Goal: Task Accomplishment & Management: Complete application form

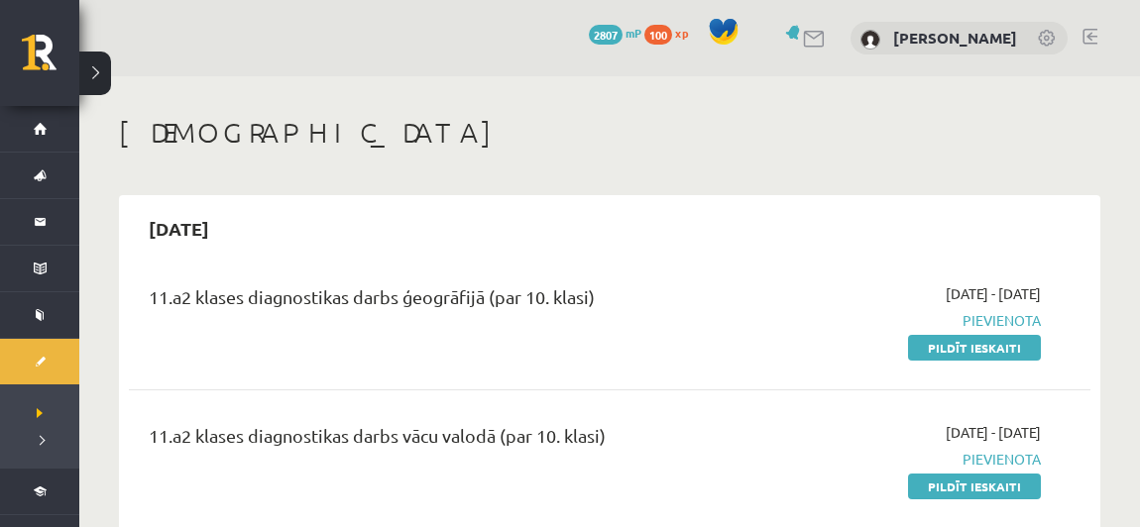
scroll to position [197, 0]
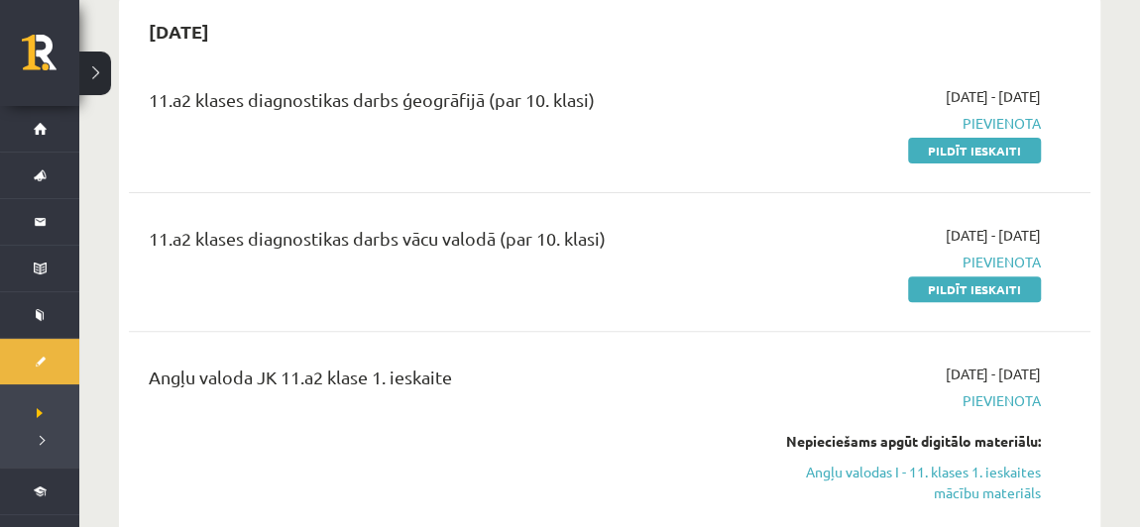
click at [706, 172] on div "11.a2 klases diagnostikas darbs ģeogrāfijā (par 10. klasi) 2025-09-01 - 2025-09…" at bounding box center [610, 123] width 962 height 114
click at [603, 299] on div "11.a2 klases diagnostikas darbs vācu valodā (par 10. klasi) 2025-09-01 - 2025-0…" at bounding box center [610, 262] width 962 height 114
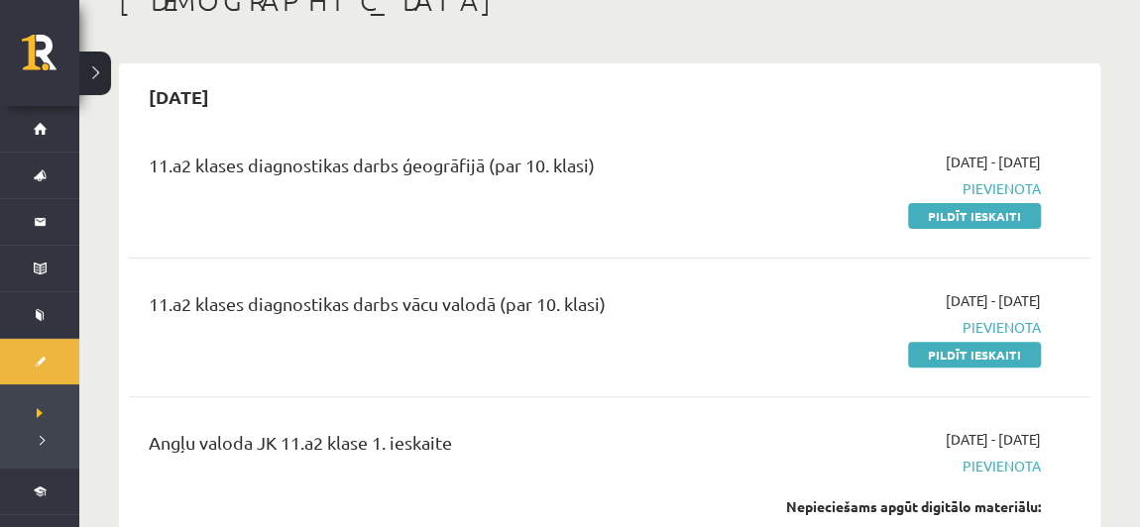
scroll to position [139, 0]
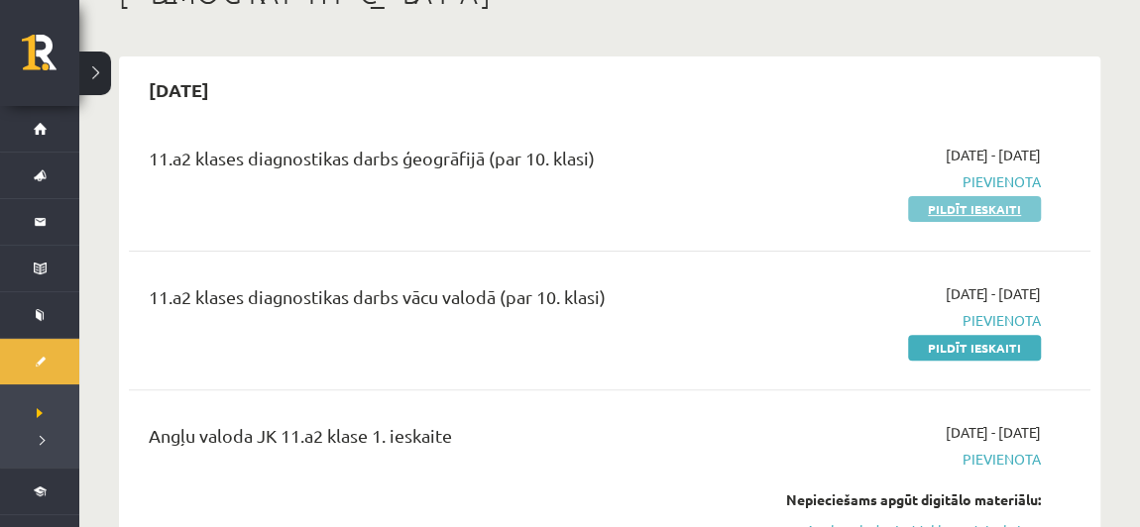
click at [966, 208] on link "Pildīt ieskaiti" at bounding box center [974, 209] width 133 height 26
drag, startPoint x: 936, startPoint y: 215, endPoint x: 659, endPoint y: 81, distance: 307.3
click at [936, 215] on link "Pildīt ieskaiti" at bounding box center [974, 209] width 133 height 26
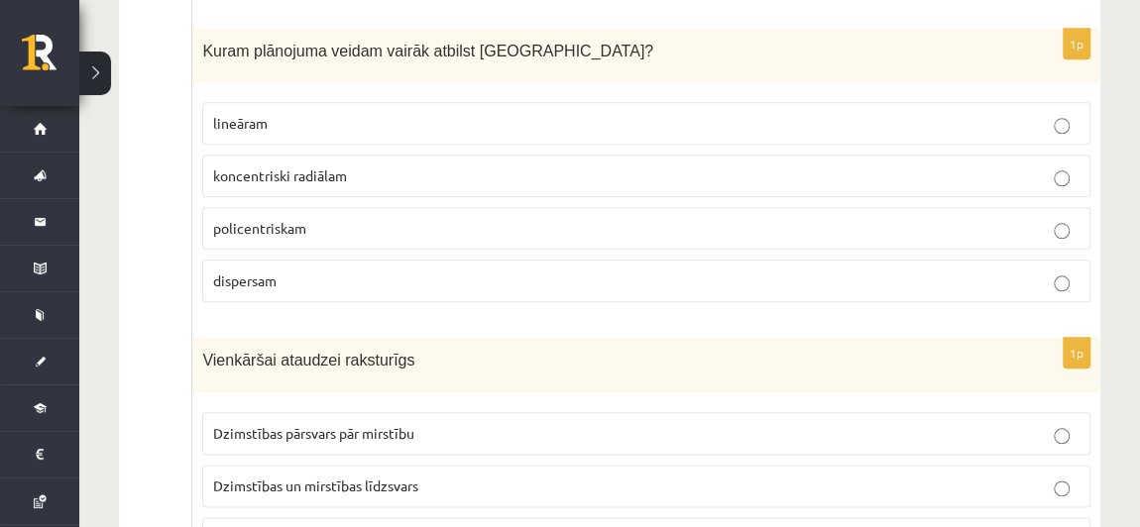
scroll to position [952, 0]
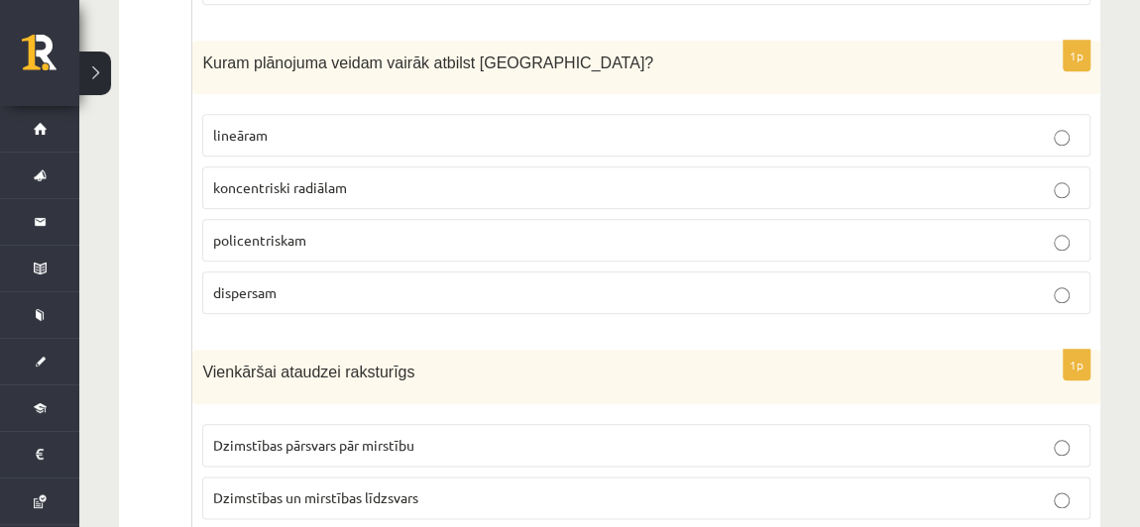
click at [414, 178] on p "koncentriski radiālam" at bounding box center [646, 187] width 867 height 21
click at [465, 230] on p "policentriskam" at bounding box center [646, 240] width 867 height 21
click at [428, 125] on p "lineāram" at bounding box center [646, 135] width 867 height 21
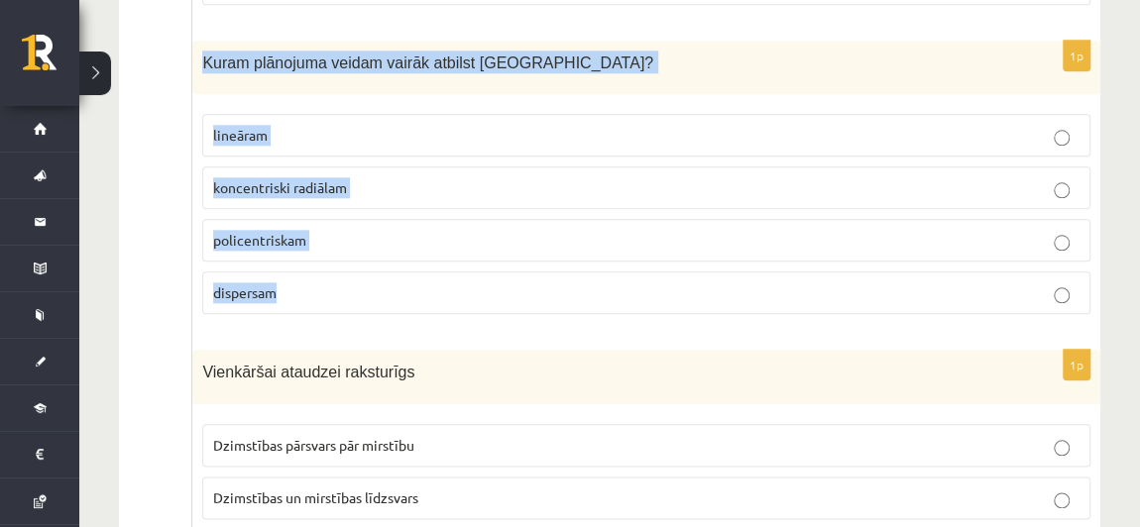
drag, startPoint x: 199, startPoint y: 48, endPoint x: 323, endPoint y: 294, distance: 276.2
click at [323, 294] on div "1p Kuram plānojuma veidam vairāk atbilst Rīga? lineāram koncentriski radiālam p…" at bounding box center [646, 186] width 908 height 291
copy div "Kuram plānojuma veidam vairāk atbilst Rīga? lineāram koncentriski radiālam poli…"
click at [644, 177] on p "koncentriski radiālam" at bounding box center [646, 187] width 867 height 21
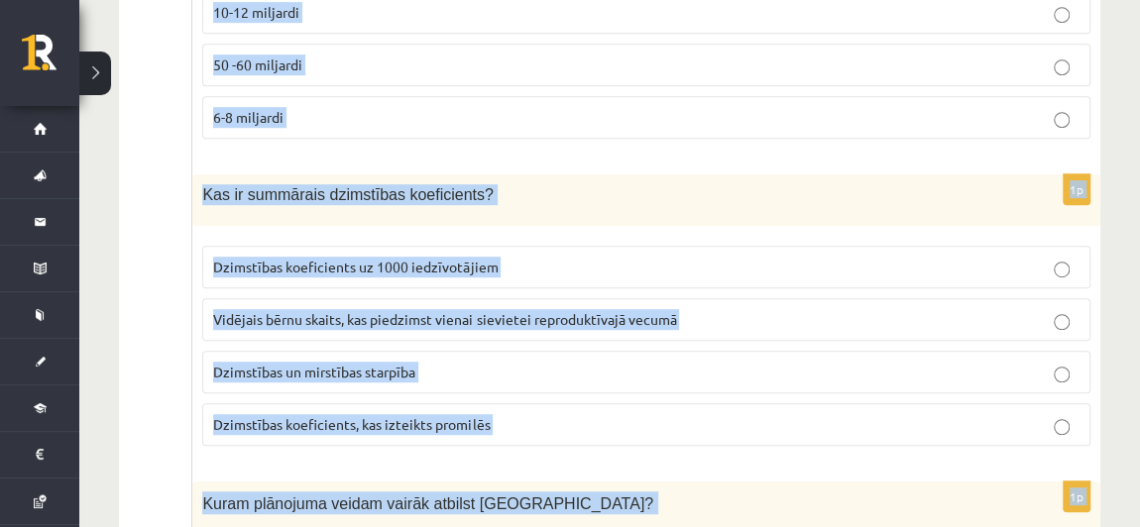
scroll to position [747, 0]
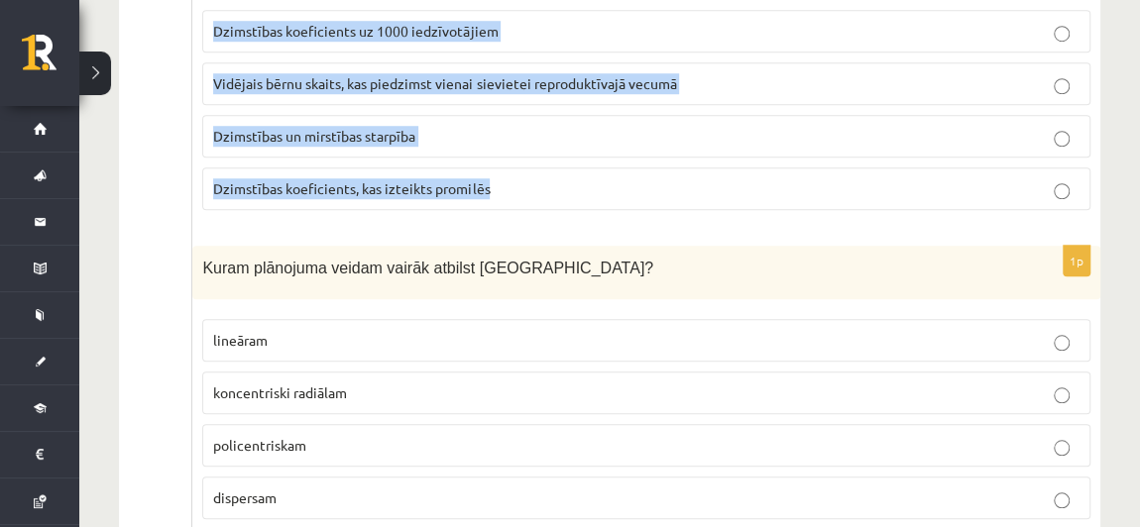
drag, startPoint x: 200, startPoint y: 128, endPoint x: 528, endPoint y: 177, distance: 331.9
copy form "Kādu maksimālo iedzīvotāju skaitu pasaulē prognozē demogrāfi? 100-120 miljardi …"
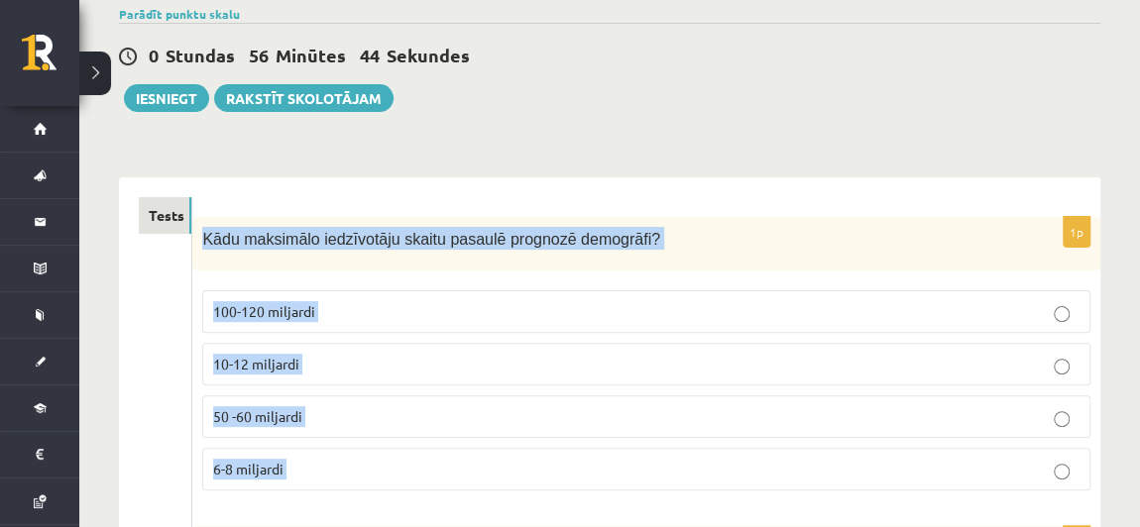
scroll to position [377, 0]
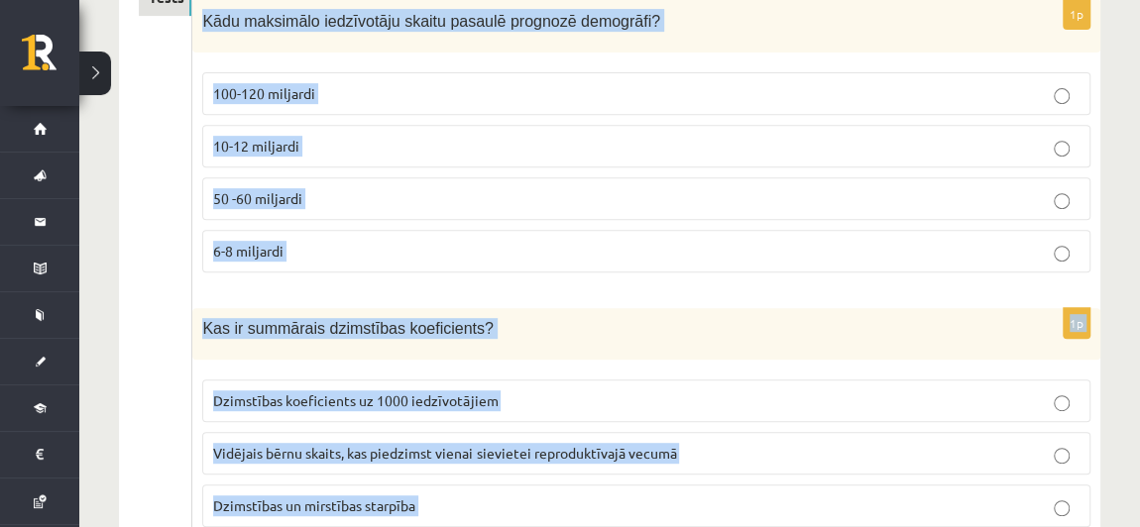
click at [706, 142] on p "10-12 miljardi" at bounding box center [646, 146] width 867 height 21
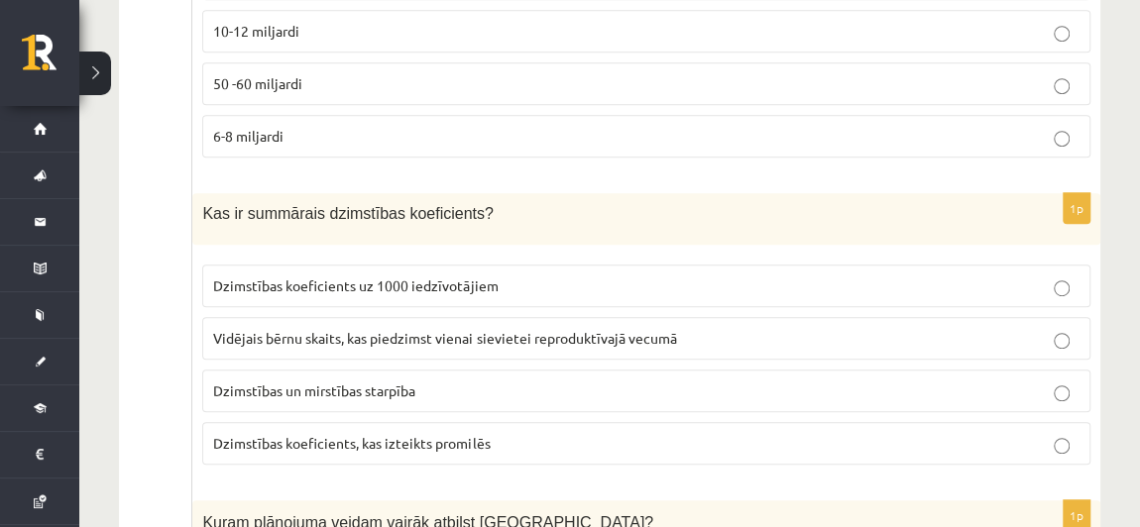
scroll to position [517, 0]
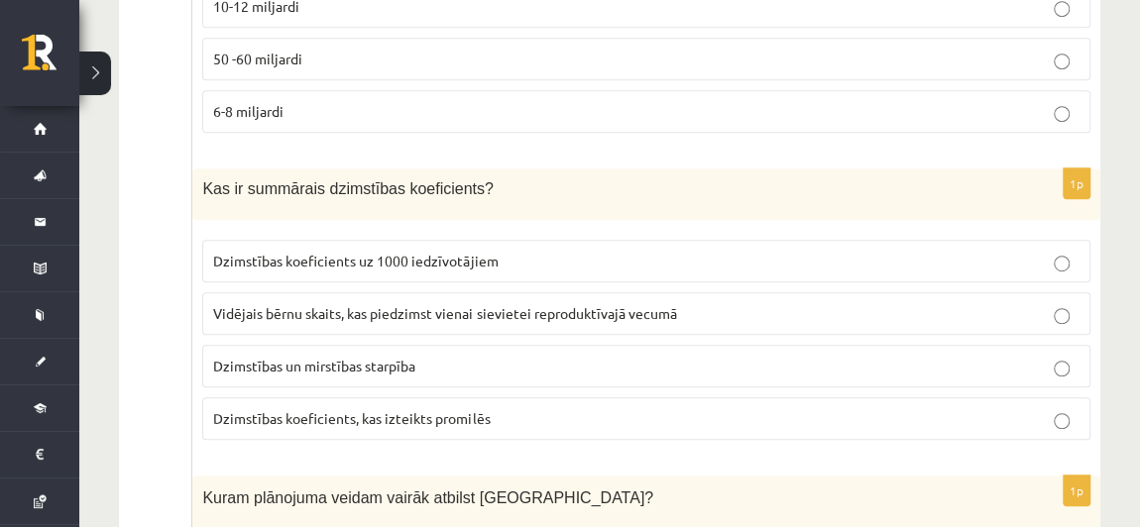
click at [643, 304] on span "Vidējais bērnu skaits, kas piedzimst vienai sievietei reproduktīvajā vecumā" at bounding box center [444, 313] width 463 height 18
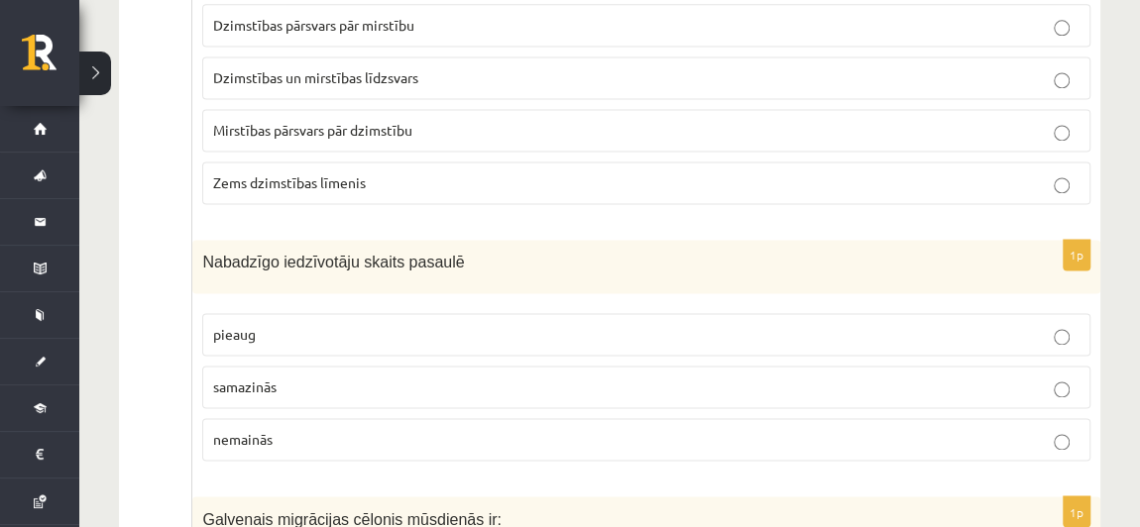
scroll to position [1384, 0]
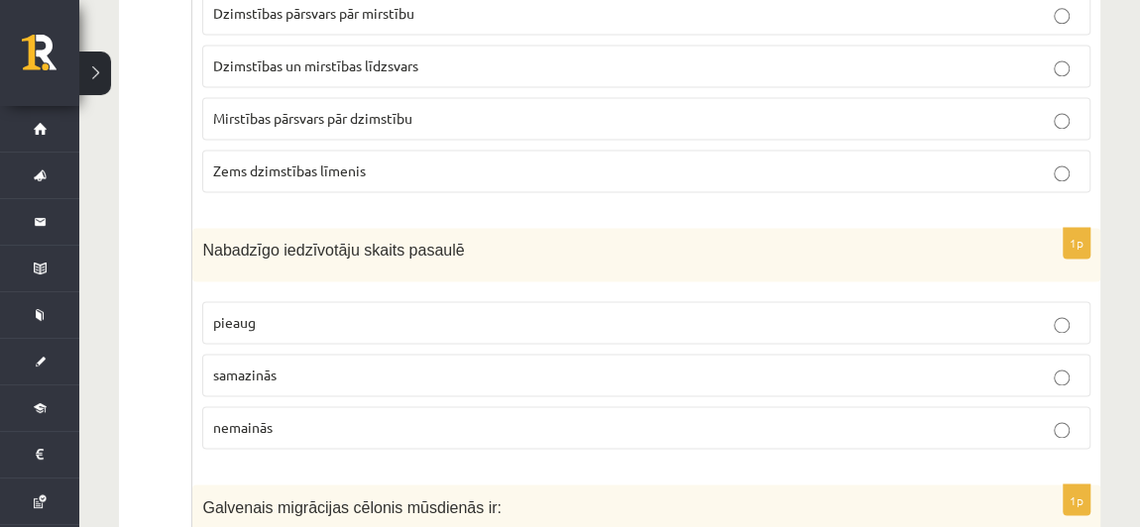
click at [455, 312] on p "pieaug" at bounding box center [646, 322] width 867 height 21
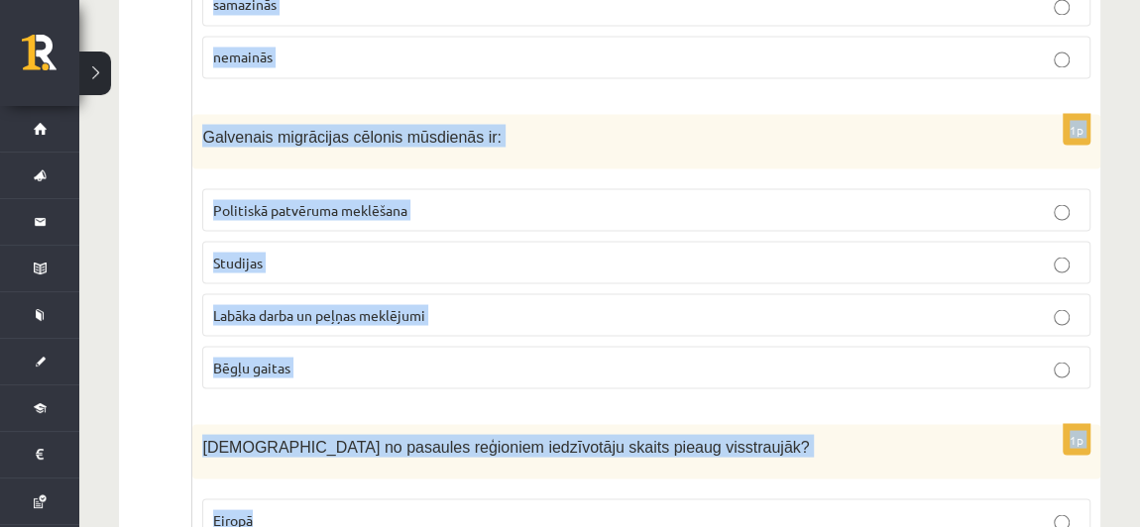
scroll to position [1772, 0]
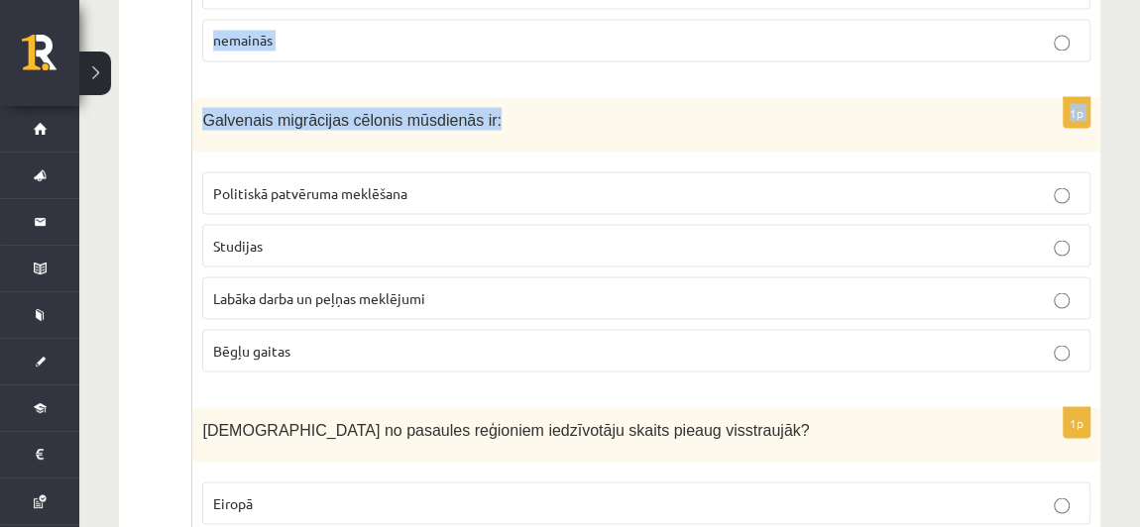
drag, startPoint x: 197, startPoint y: 52, endPoint x: 564, endPoint y: 112, distance: 371.8
copy form "Vienkāršai ataudzei raksturīgs Dzimstības pārsvars pār mirstību Dzimstības un m…"
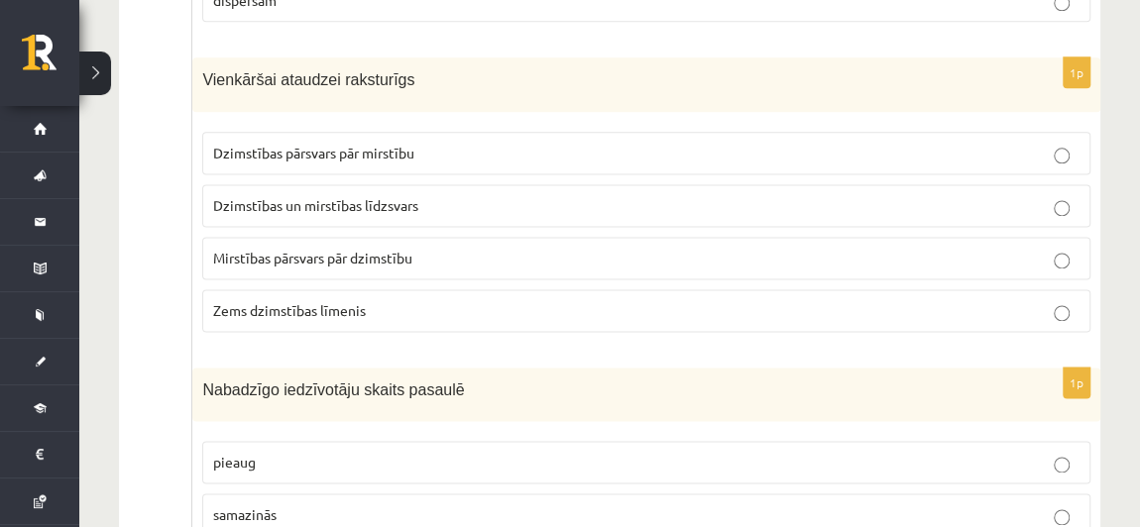
scroll to position [1232, 0]
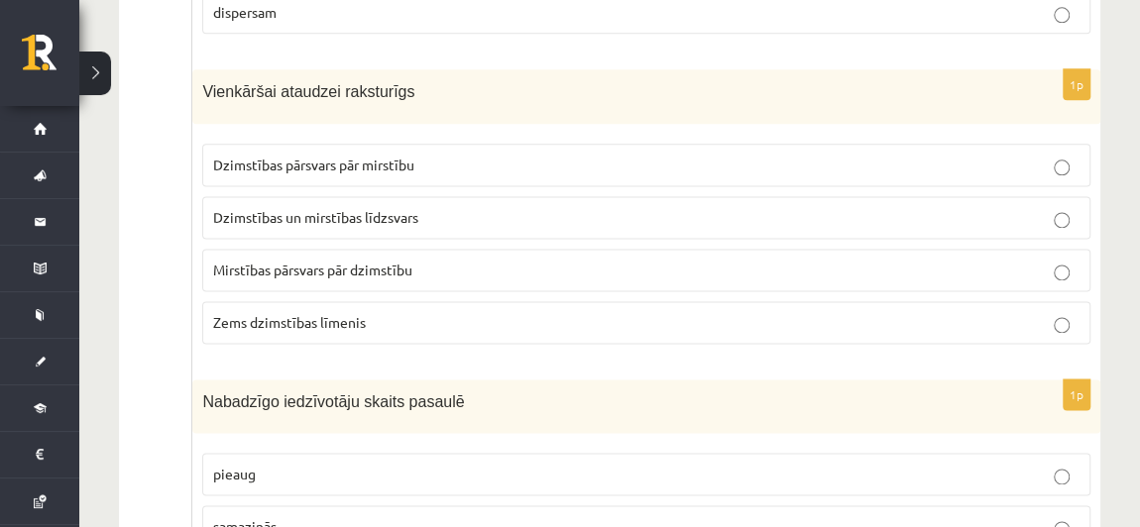
click at [417, 260] on p "Mirstības pārsvars pār dzimstību" at bounding box center [646, 270] width 867 height 21
click at [506, 158] on p "Dzimstības pārsvars pār mirstību" at bounding box center [646, 165] width 867 height 21
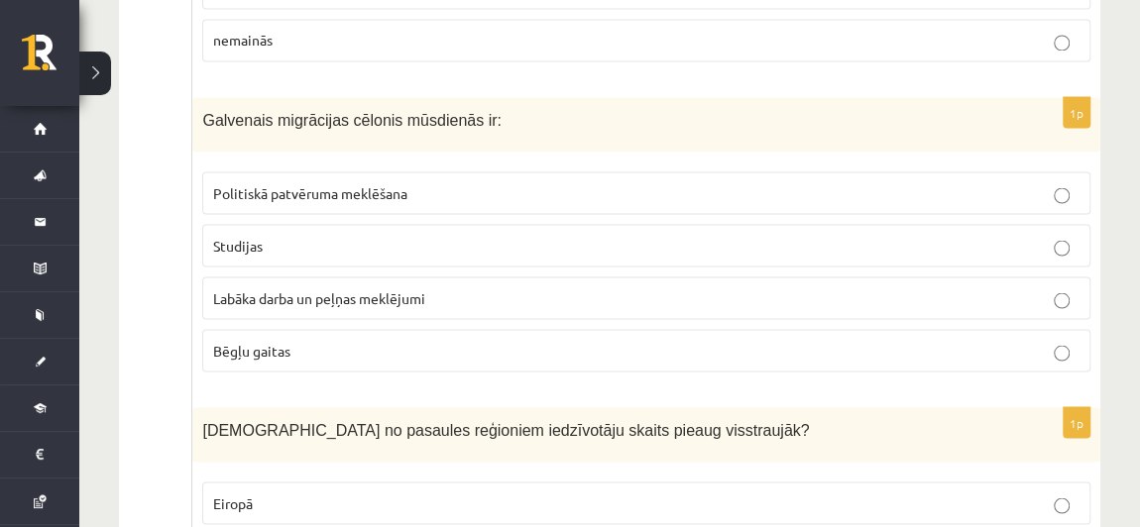
scroll to position [1797, 0]
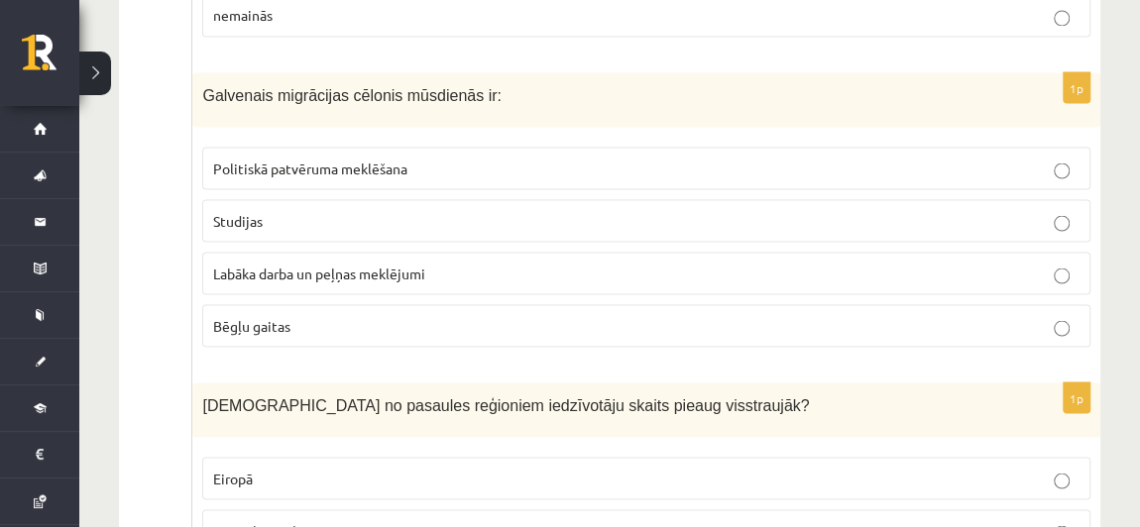
click at [523, 263] on p "Labāka darba un peļņas meklējumi" at bounding box center [646, 273] width 867 height 21
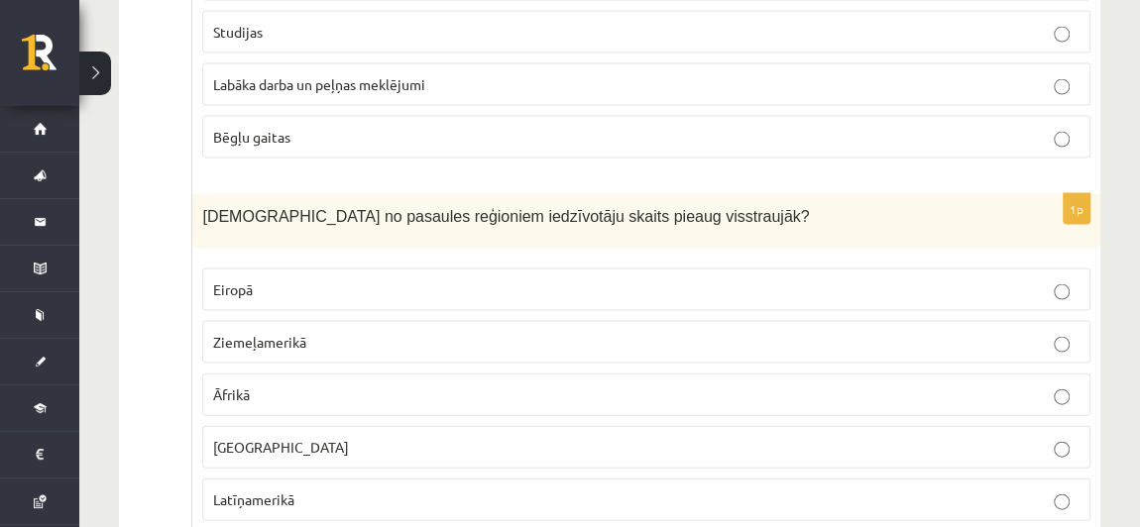
scroll to position [1979, 0]
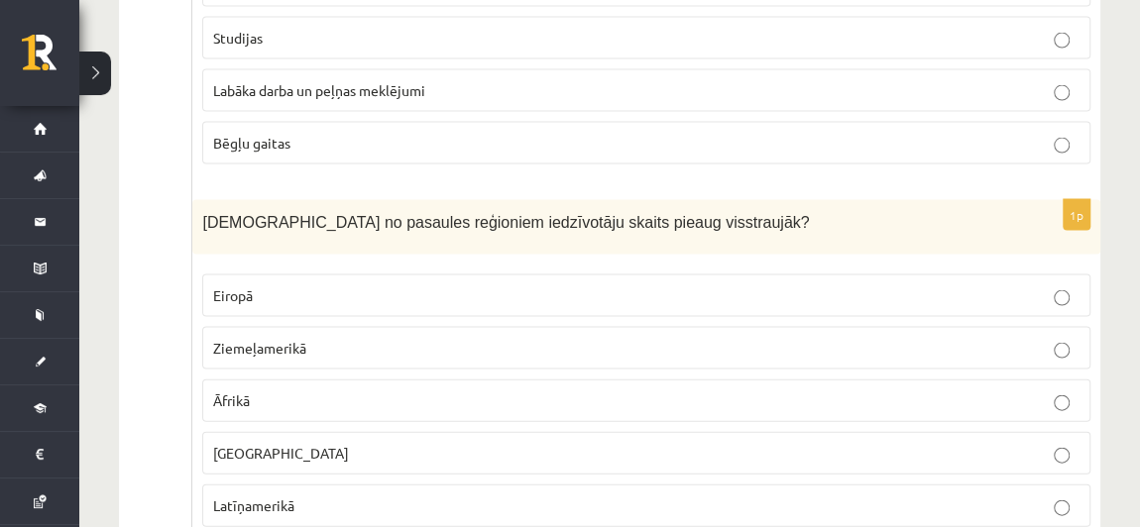
click at [388, 391] on p "Āfrikā" at bounding box center [646, 401] width 867 height 21
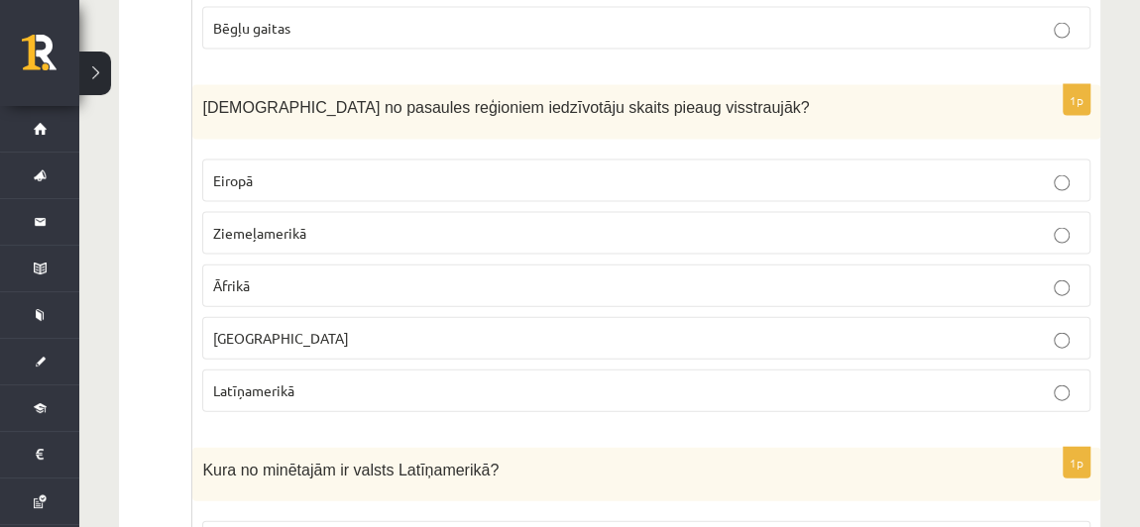
scroll to position [2106, 0]
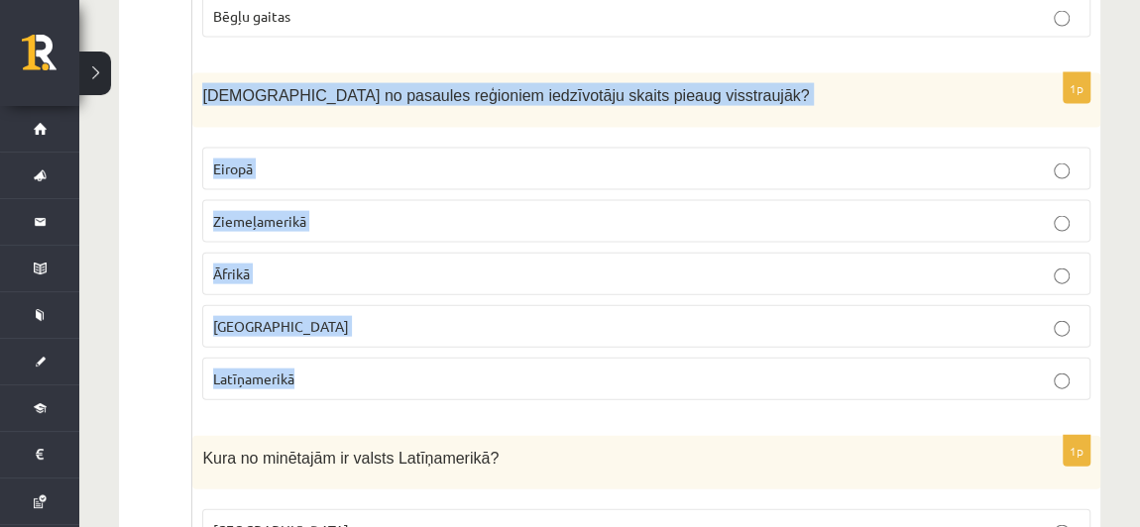
drag, startPoint x: 204, startPoint y: 72, endPoint x: 471, endPoint y: 356, distance: 389.3
click at [471, 356] on div "1p Kurā no pasaules reģioniem iedzīvotāju skaits pieaug visstraujāk? Eiropā Zie…" at bounding box center [646, 244] width 908 height 343
copy div "Kurā no pasaules reģioniem iedzīvotāju skaits pieaug visstraujāk? Eiropā Ziemeļ…"
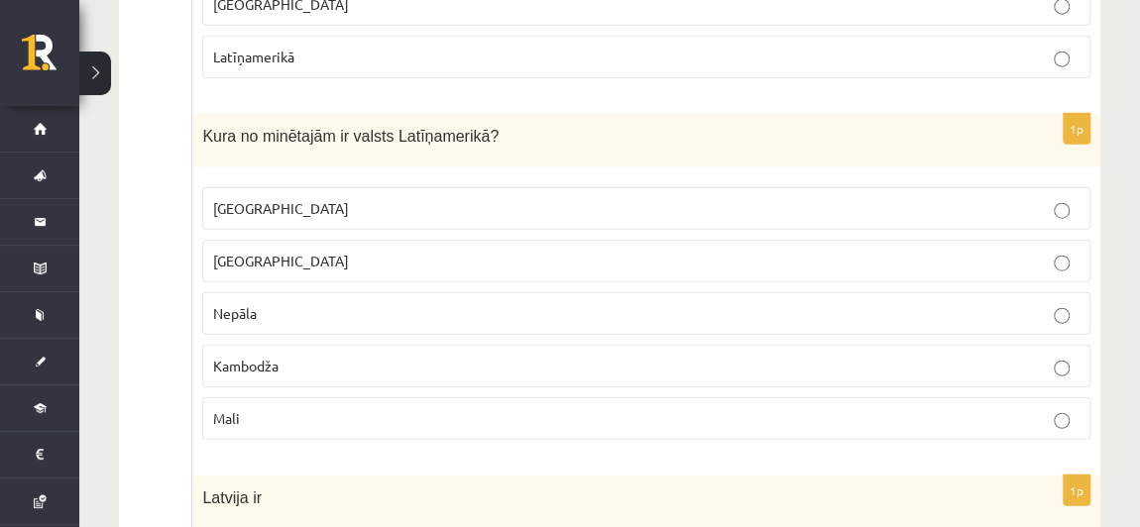
scroll to position [2452, 0]
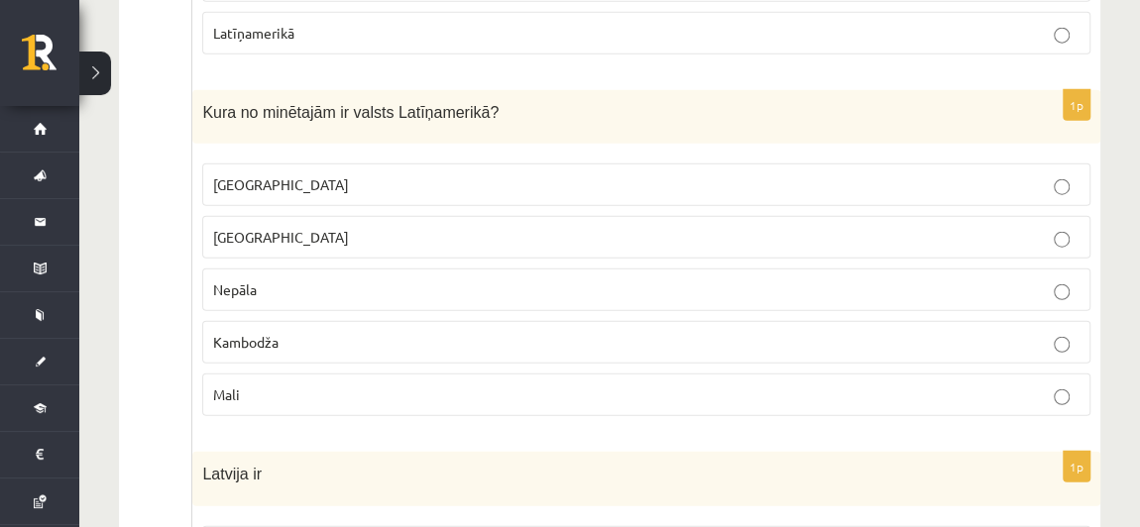
click at [513, 175] on p "Meksika" at bounding box center [646, 185] width 867 height 21
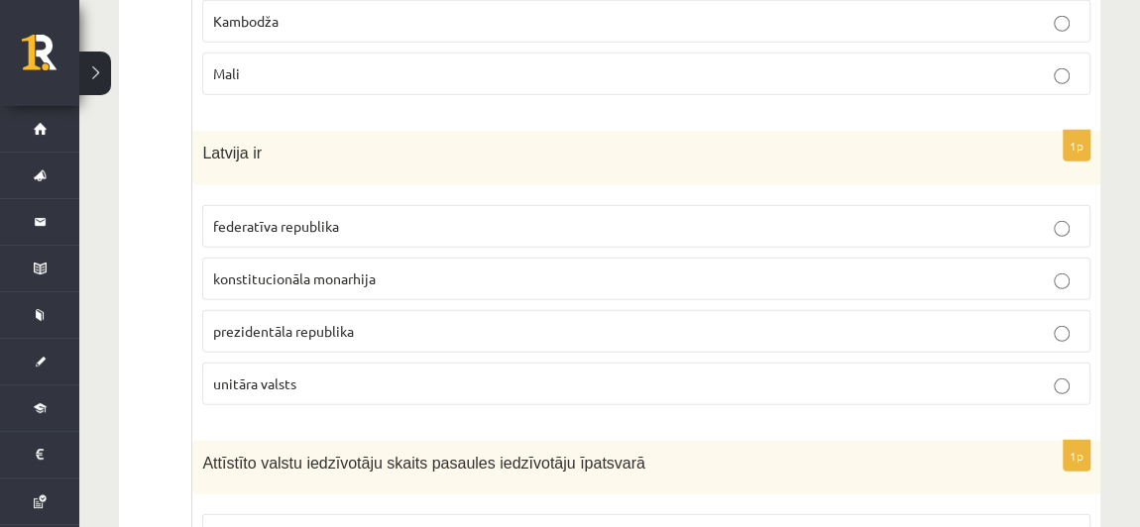
scroll to position [2798, 0]
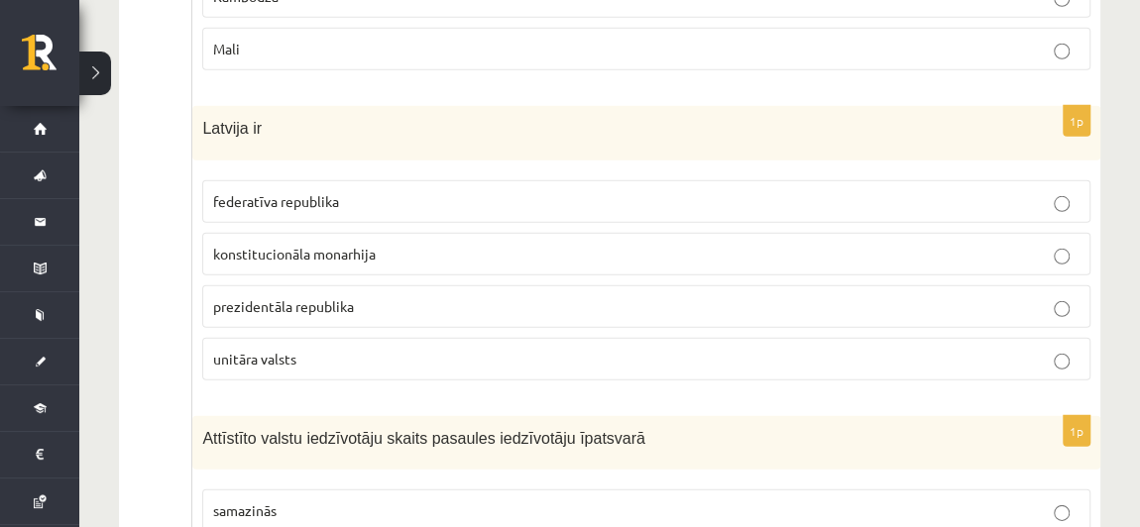
click at [363, 296] on p "prezidentāla republika" at bounding box center [646, 306] width 867 height 21
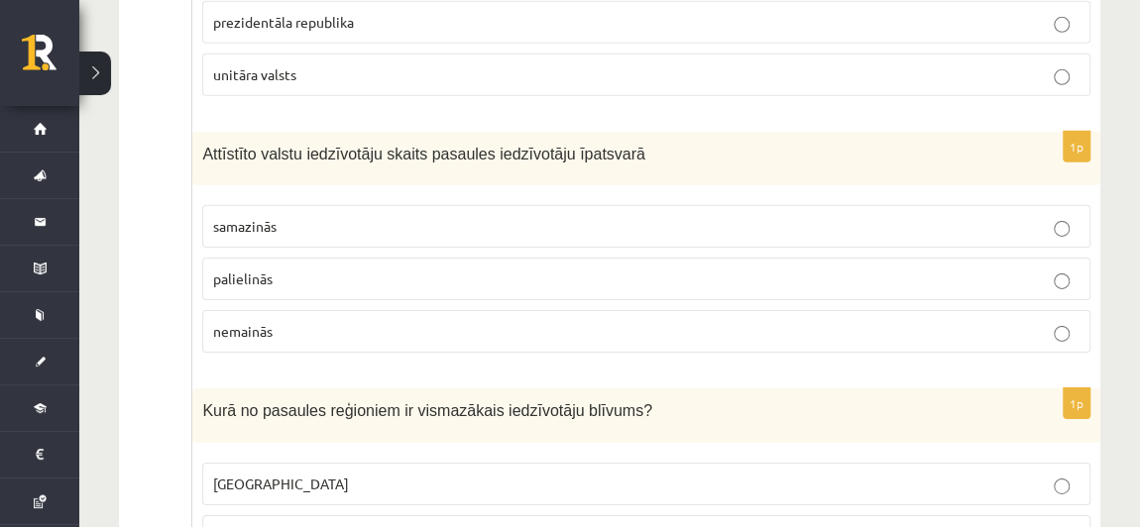
scroll to position [3131, 0]
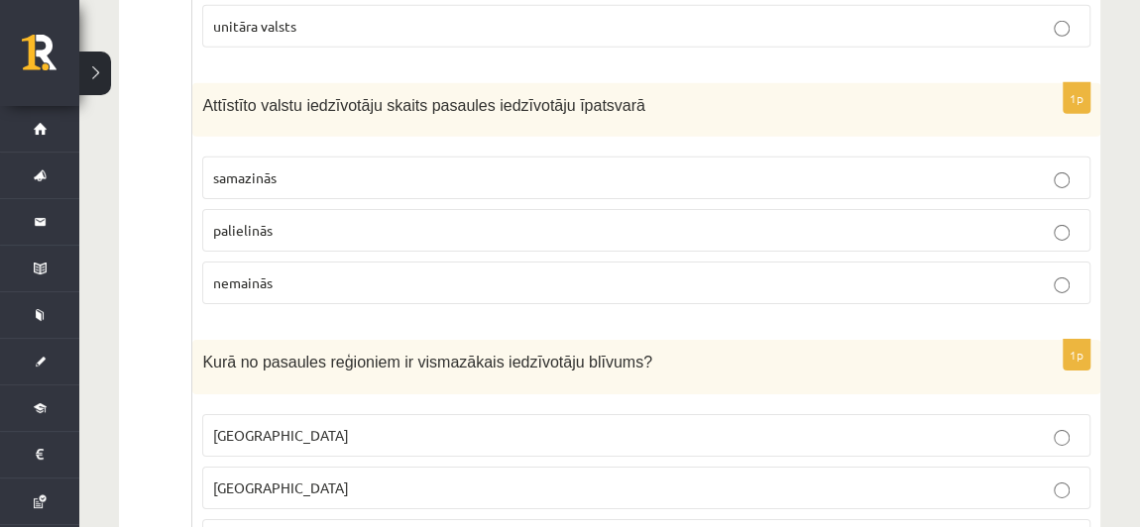
click at [470, 220] on p "palielinās" at bounding box center [646, 230] width 867 height 21
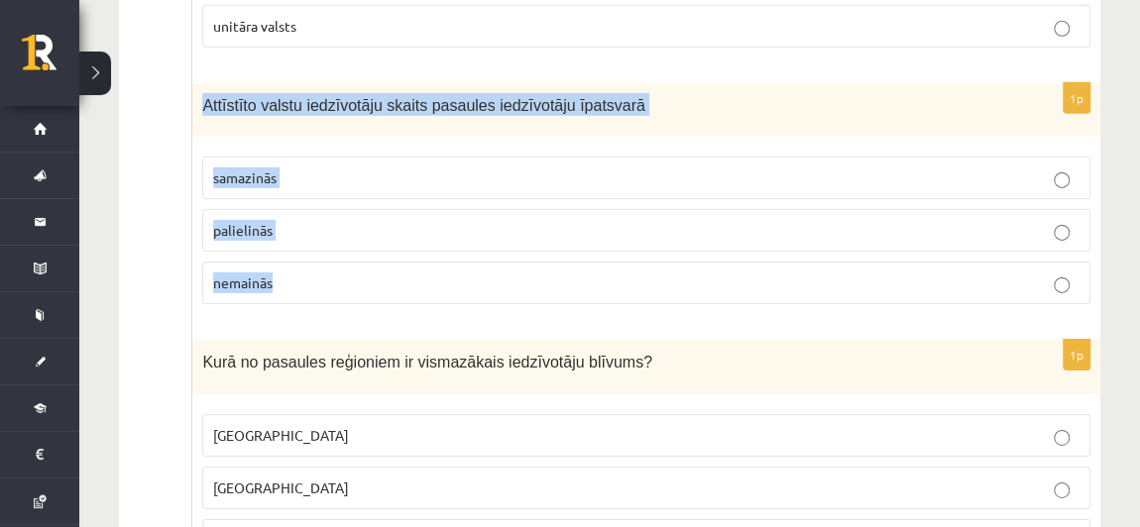
drag, startPoint x: 196, startPoint y: 67, endPoint x: 375, endPoint y: 229, distance: 240.8
click at [375, 229] on div "1p Attīstīto valstu iedzīvotāju skaits pasaules iedzīvotāju īpatsvarā samazinās…" at bounding box center [646, 202] width 908 height 238
copy div "Attīstīto valstu iedzīvotāju skaits pasaules iedzīvotāju īpatsvarā samazinās pa…"
click at [500, 168] on p "samazinās" at bounding box center [646, 178] width 867 height 21
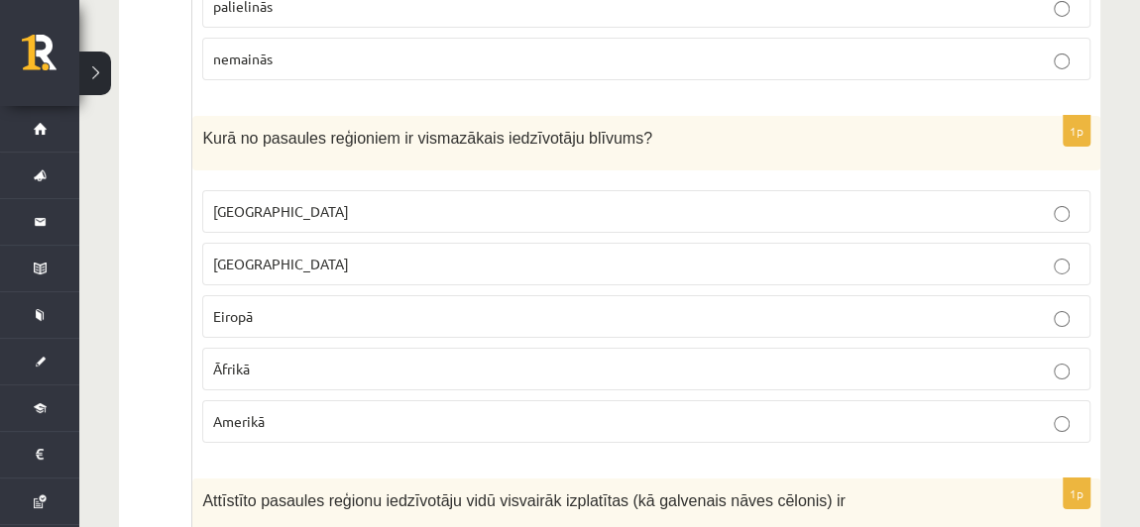
scroll to position [3380, 0]
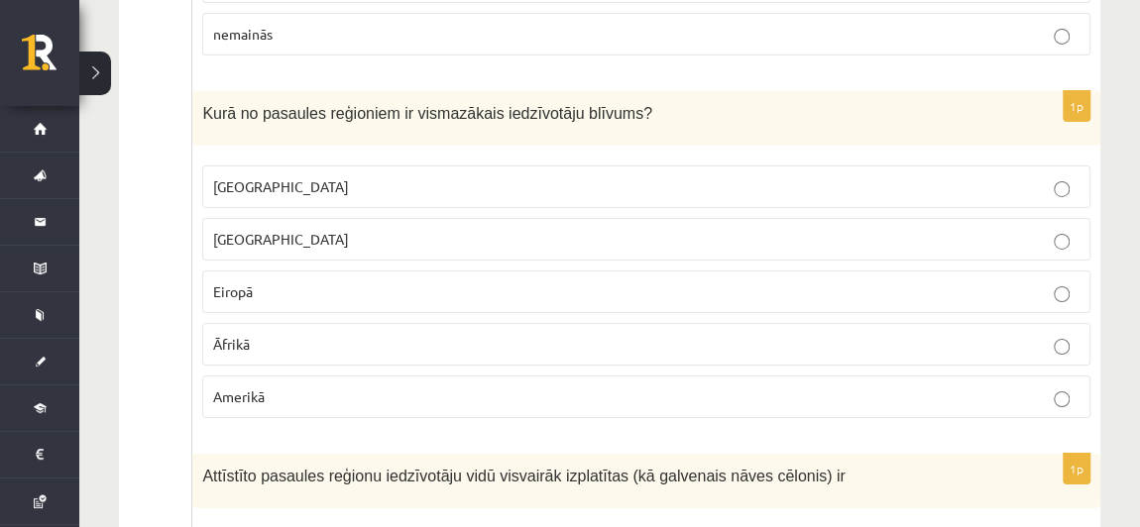
click at [298, 282] on p "Eiropā" at bounding box center [646, 292] width 867 height 21
click at [245, 177] on span "Austrālijā" at bounding box center [281, 186] width 136 height 18
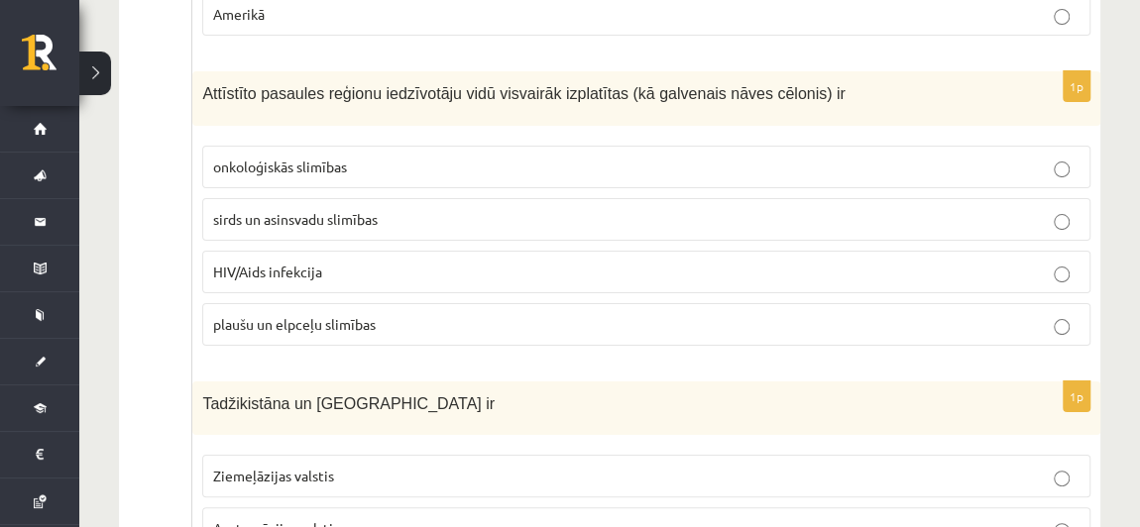
scroll to position [3775, 0]
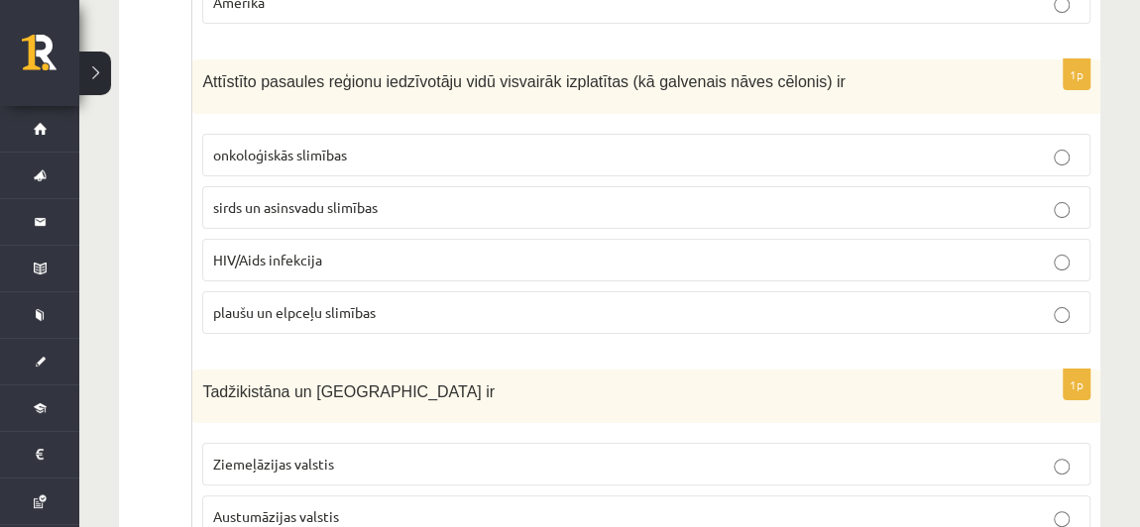
click at [448, 145] on p "onkoloģiskās slimības" at bounding box center [646, 155] width 867 height 21
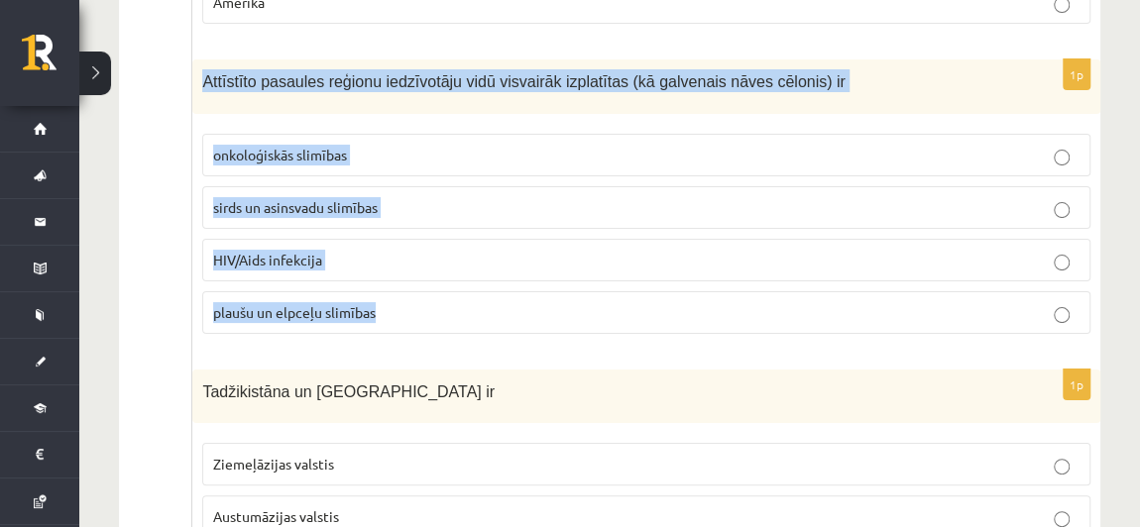
drag, startPoint x: 219, startPoint y: 65, endPoint x: 448, endPoint y: 278, distance: 312.2
click at [448, 278] on div "1p Attīstīto pasaules reģionu iedzīvotāju vidū visvairāk izplatītas (kā galvena…" at bounding box center [646, 204] width 908 height 291
copy div "Attīstīto pasaules reģionu iedzīvotāju vidū visvairāk izplatītas (kā galvenais …"
click at [483, 197] on p "sirds un asinsvadu slimības" at bounding box center [646, 207] width 867 height 21
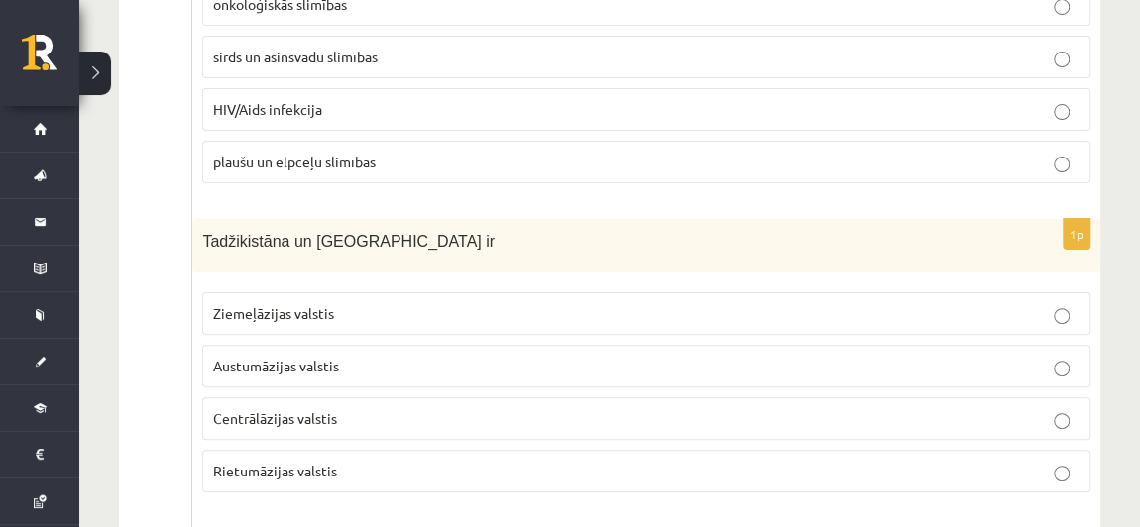
scroll to position [4035, 0]
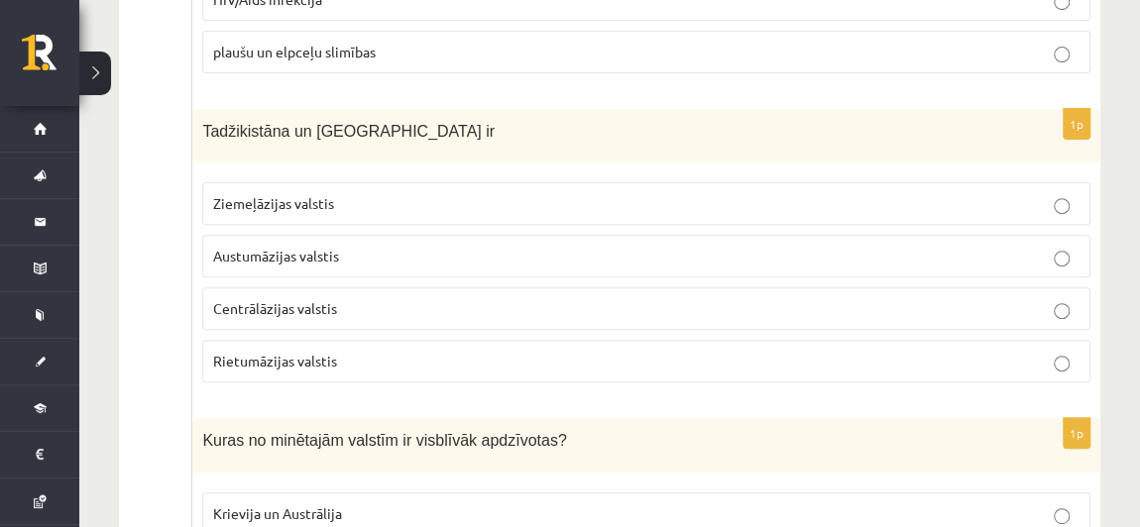
click at [286, 352] on span "Rietumāzijas valstis" at bounding box center [275, 361] width 124 height 18
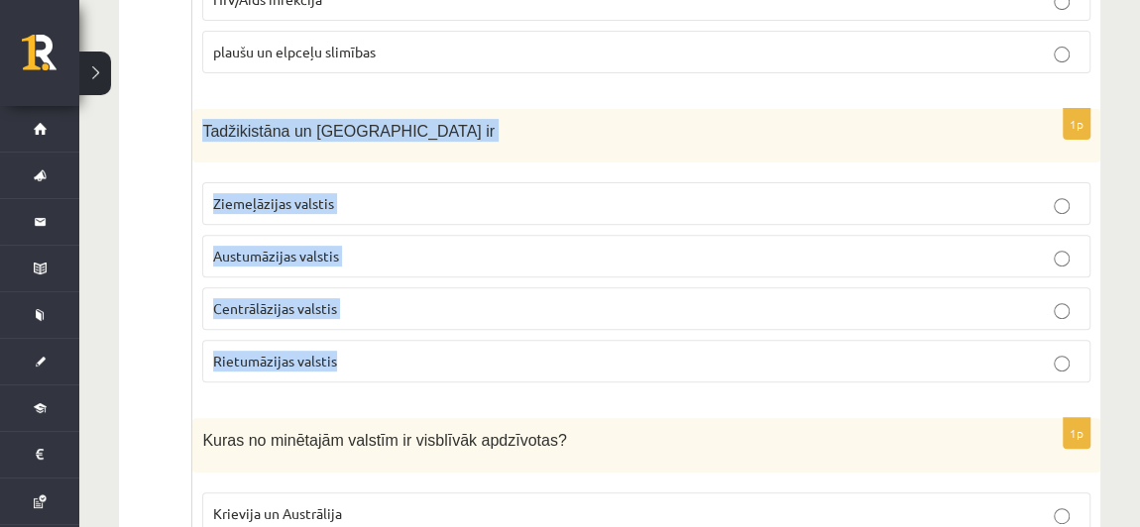
drag, startPoint x: 199, startPoint y: 82, endPoint x: 411, endPoint y: 301, distance: 305.0
click at [411, 301] on div "1p Tadžikistāna un Turkmenistāna ir Ziemeļāzijas valstis Austumāzijas valstis C…" at bounding box center [646, 254] width 908 height 291
copy div "Tadžikistāna un Turkmenistāna ir Ziemeļāzijas valstis Austumāzijas valstis Cent…"
click at [443, 298] on p "Centrālāzijas valstis" at bounding box center [646, 308] width 867 height 21
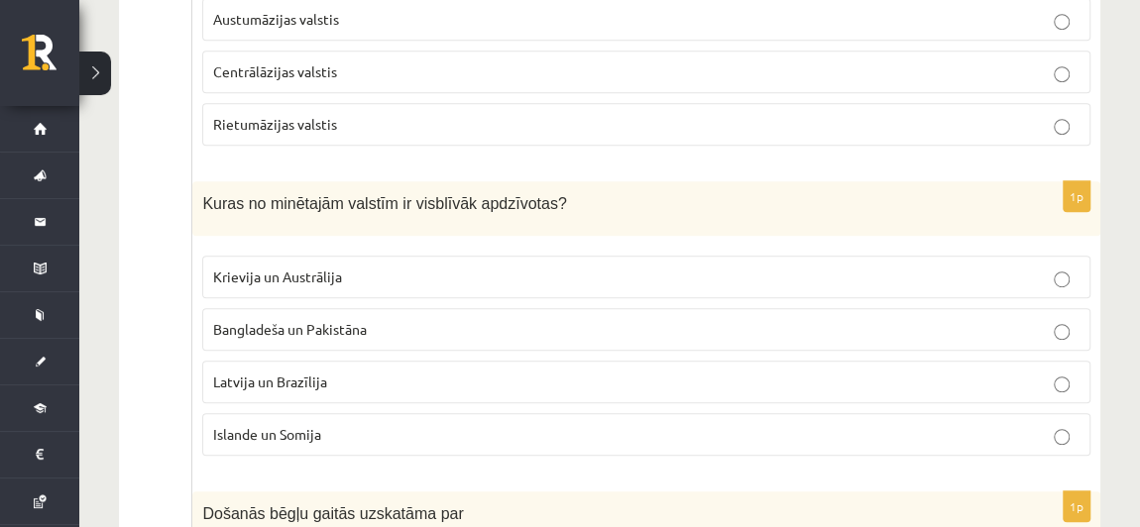
scroll to position [4284, 0]
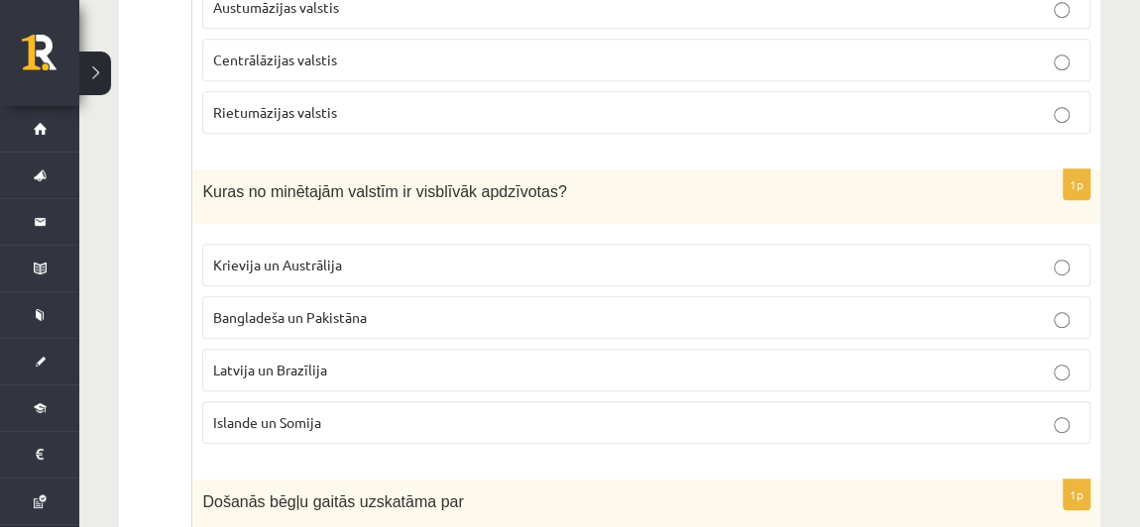
click at [678, 255] on p "Krievija un Austrālija" at bounding box center [646, 265] width 867 height 21
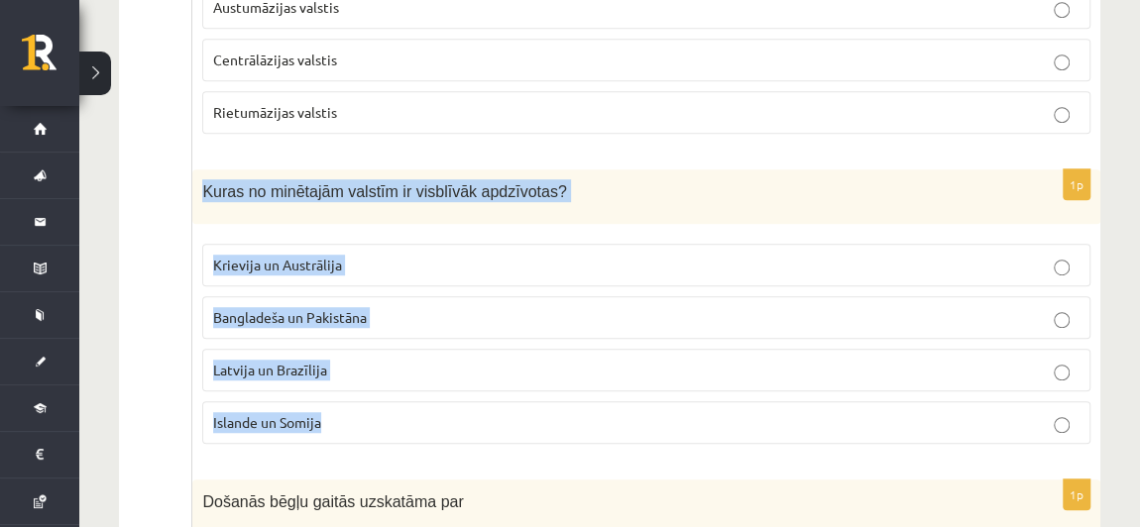
drag, startPoint x: 198, startPoint y: 138, endPoint x: 386, endPoint y: 397, distance: 319.5
click at [386, 397] on div "1p Kuras no minētajām valstīm ir visblīvāk apdzīvotas? Krievija un Austrālija B…" at bounding box center [646, 315] width 908 height 291
copy div "Kuras no minētajām valstīm ir visblīvāk apdzīvotas? Krievija un Austrālija Bang…"
click at [488, 307] on p "Bangladeša un Pakistāna" at bounding box center [646, 317] width 867 height 21
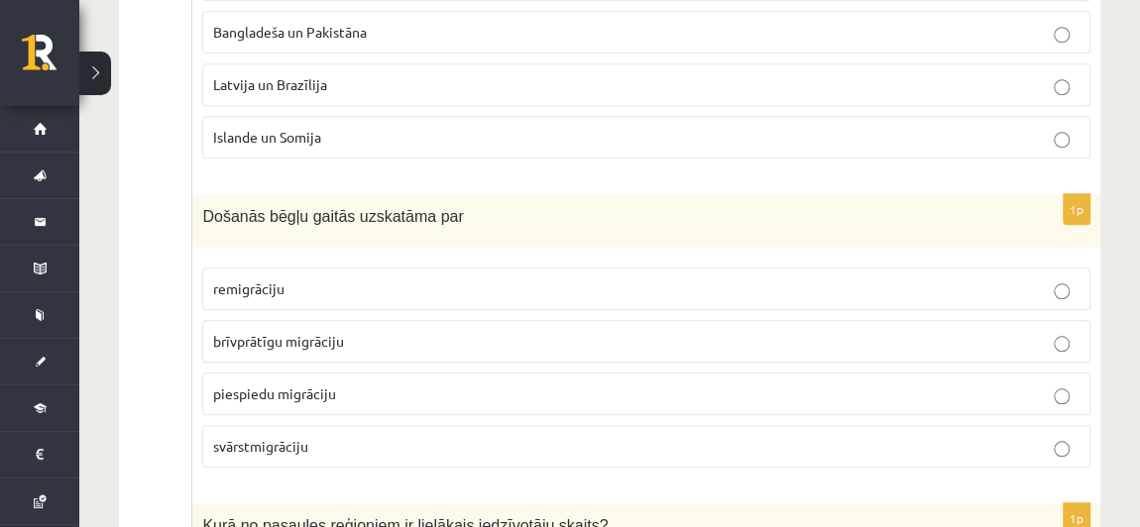
scroll to position [4533, 0]
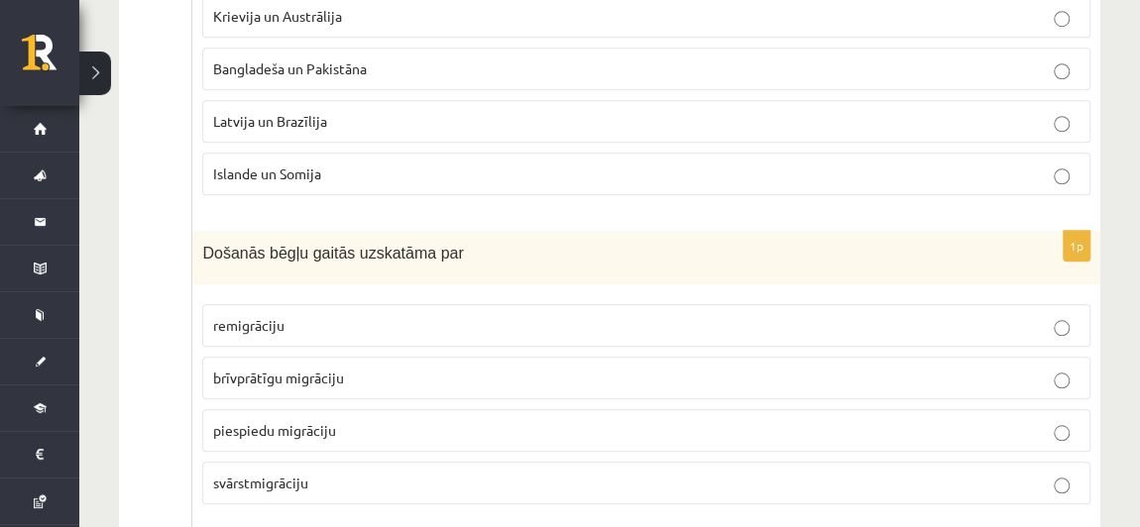
click at [340, 420] on p "piespiedu migrāciju" at bounding box center [646, 430] width 867 height 21
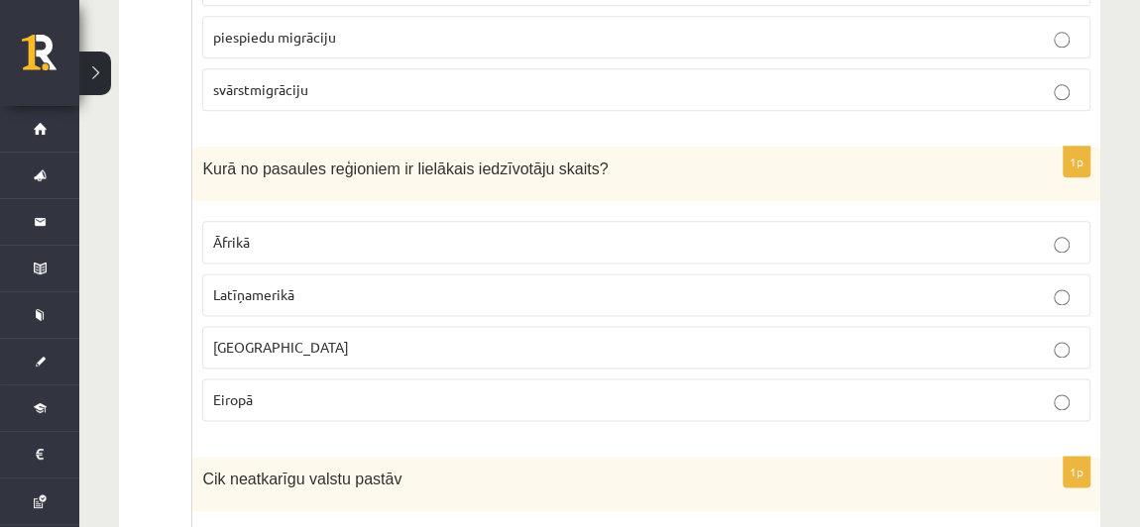
scroll to position [4939, 0]
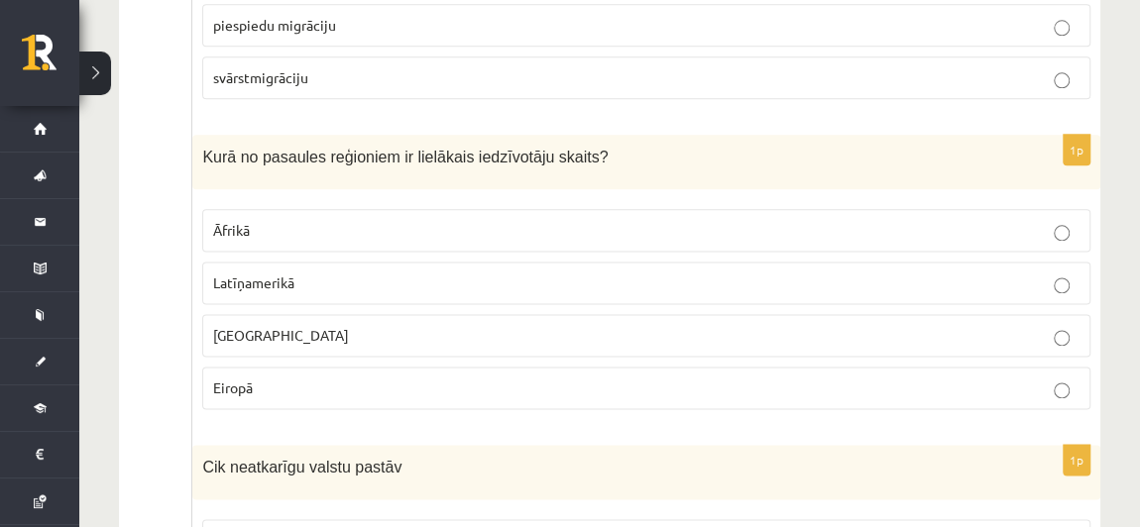
click at [369, 325] on p "Āzijā" at bounding box center [646, 335] width 867 height 21
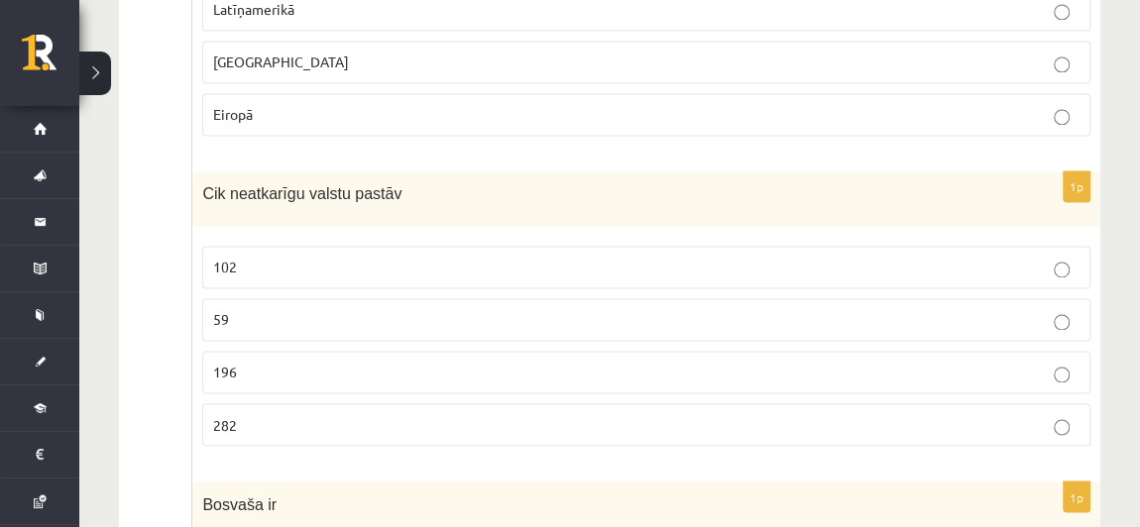
scroll to position [5224, 0]
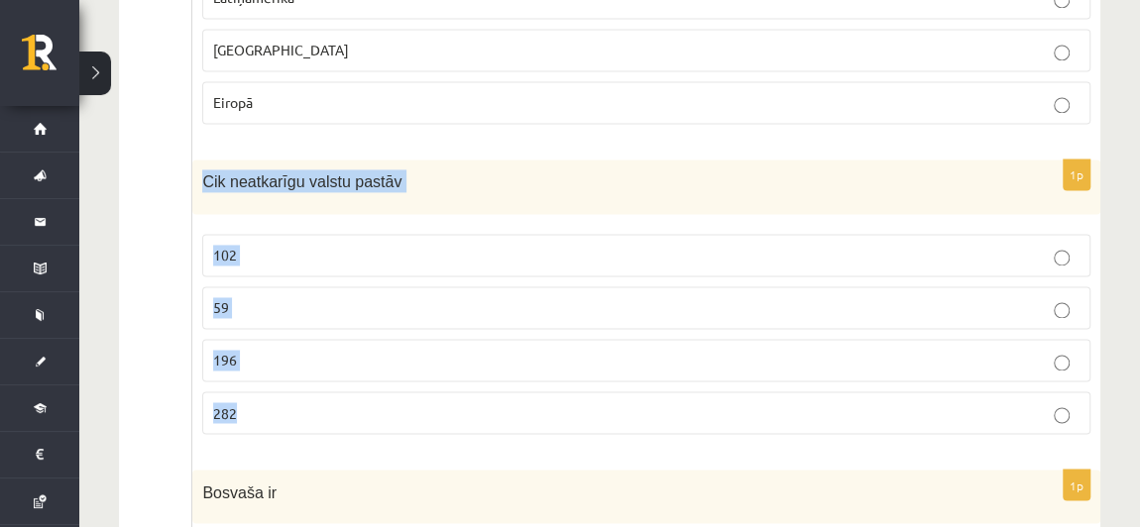
drag, startPoint x: 196, startPoint y: 119, endPoint x: 316, endPoint y: 357, distance: 266.5
click at [316, 357] on div "1p Cik neatkarīgu valstu pastāv 102 59 196 282" at bounding box center [646, 305] width 908 height 291
copy div "Cik neatkarīgu valstu pastāv 102 59 196 282"
click at [315, 350] on p "196" at bounding box center [646, 360] width 867 height 21
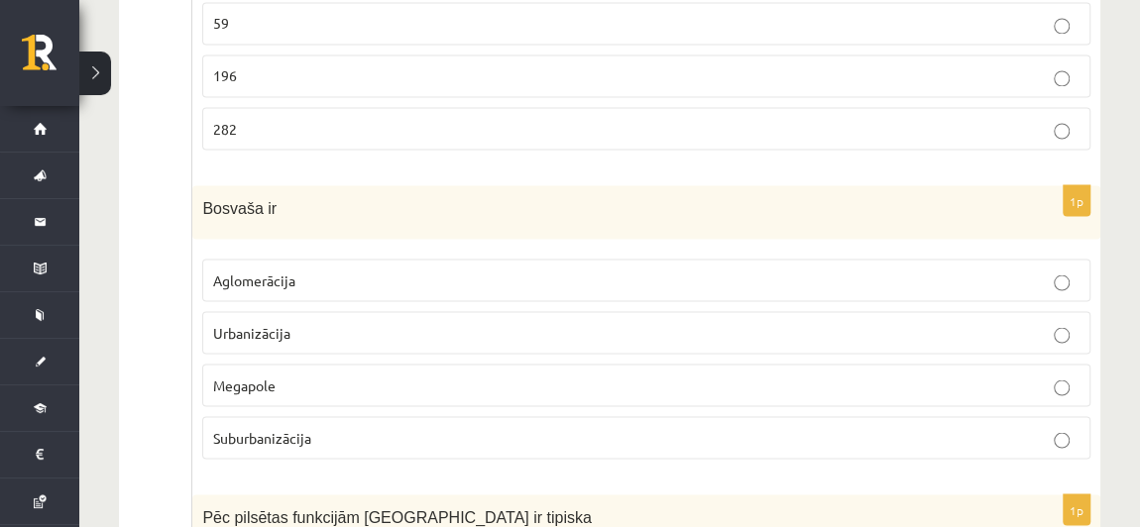
scroll to position [5497, 0]
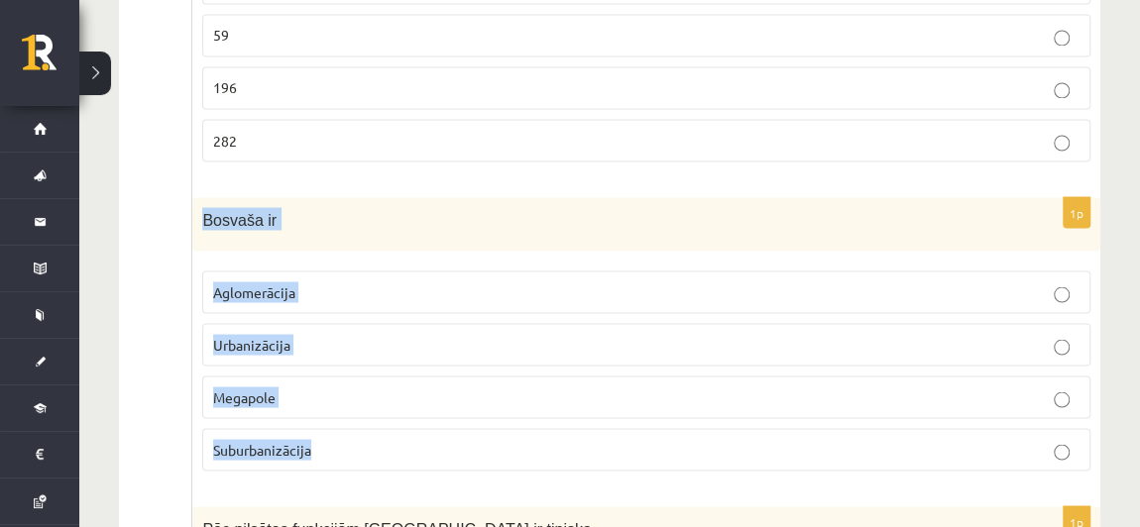
drag, startPoint x: 199, startPoint y: 158, endPoint x: 389, endPoint y: 377, distance: 289.6
click at [389, 377] on div "1p Bosvaša ir Aglomerācija Urbanizācija Megapole Suburbanizācija" at bounding box center [646, 342] width 908 height 291
copy div "Bosvaša ir Aglomerācija Urbanizācija Megapole Suburbanizācija"
click at [393, 282] on p "Aglomerācija" at bounding box center [646, 292] width 867 height 21
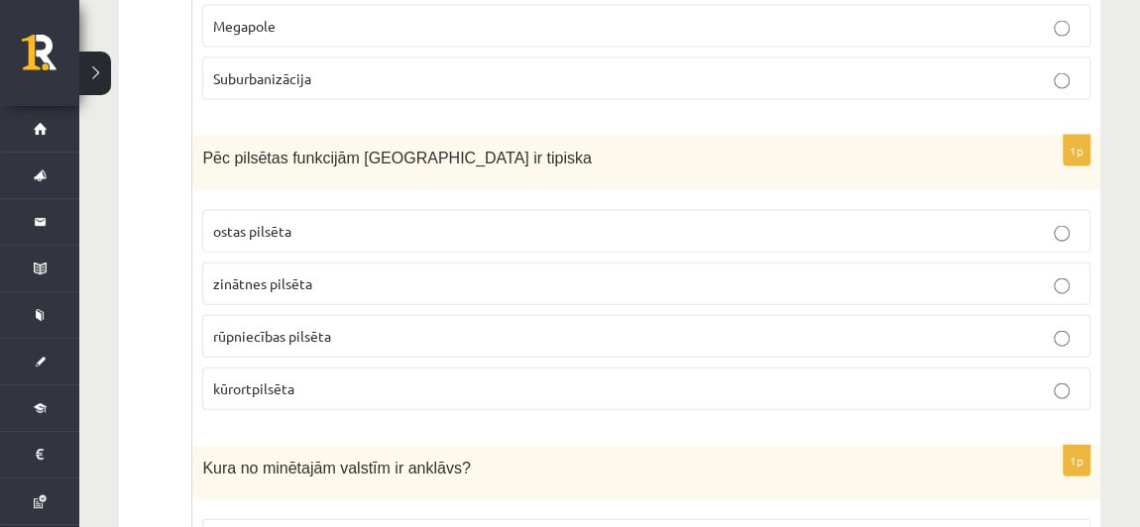
scroll to position [5891, 0]
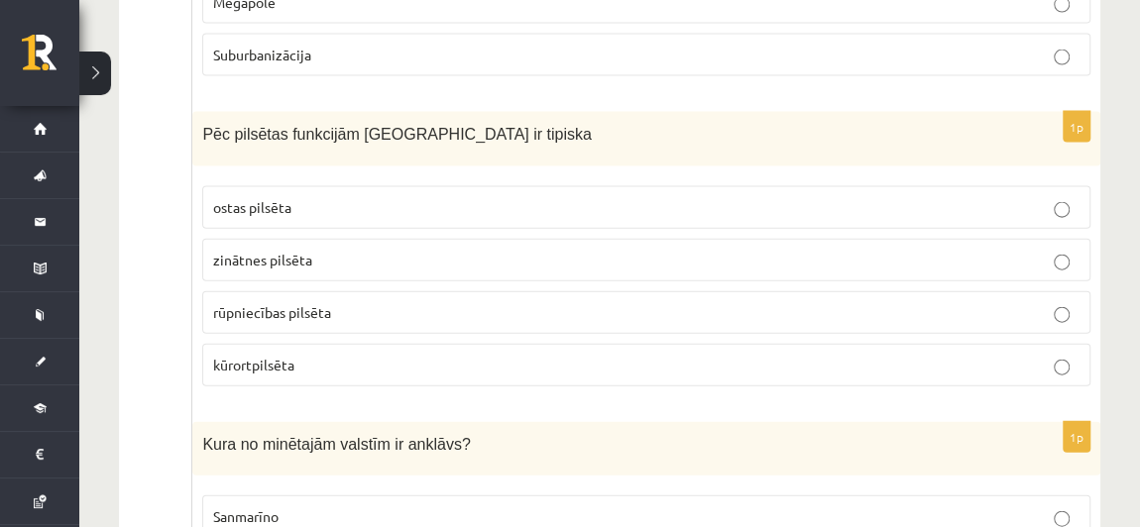
click at [420, 355] on p "kūrortpilsēta" at bounding box center [646, 365] width 867 height 21
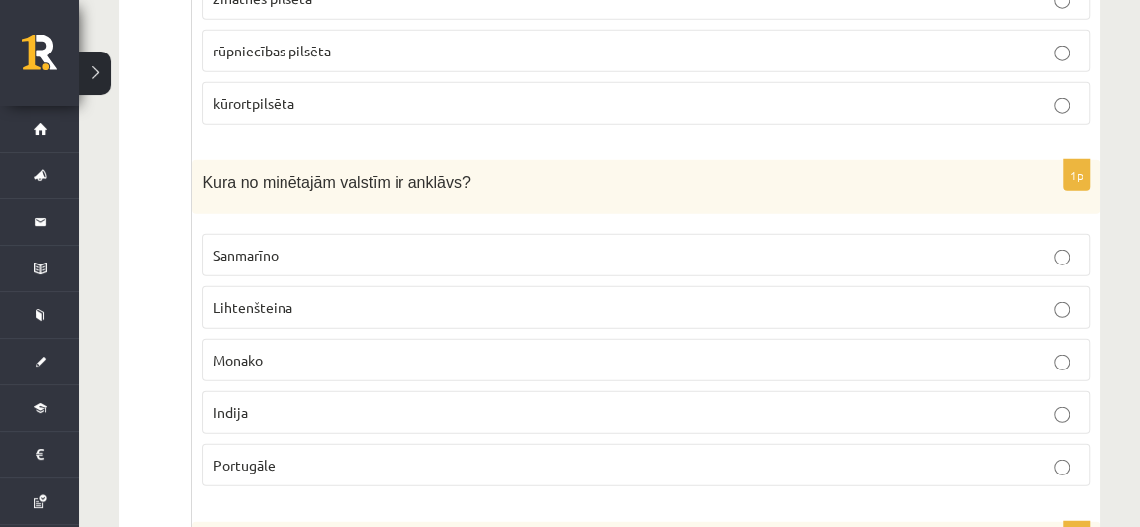
scroll to position [6201, 0]
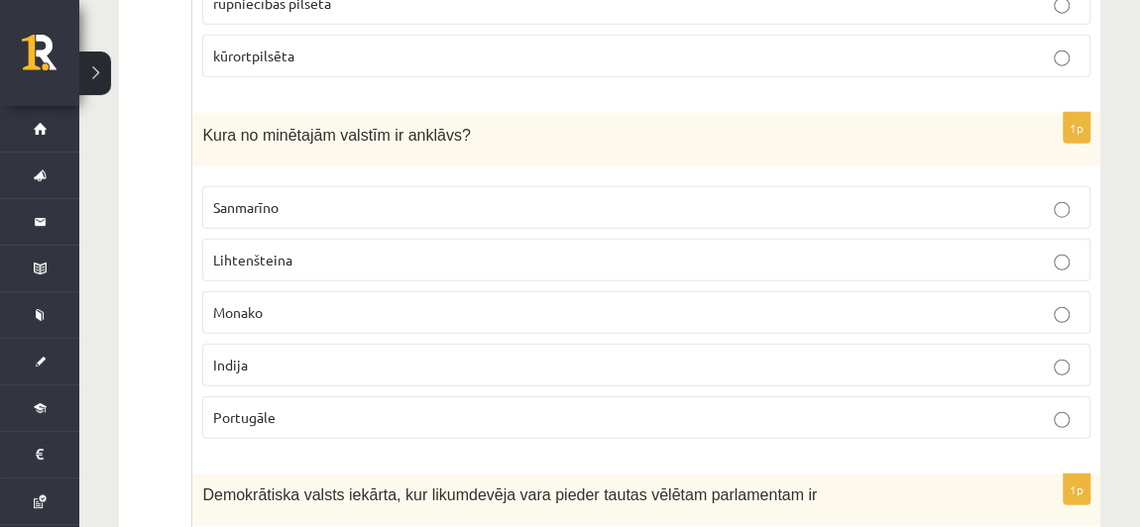
click at [366, 197] on p "Sanmarīno" at bounding box center [646, 207] width 867 height 21
click at [377, 250] on p "Lihtenšteina" at bounding box center [646, 260] width 867 height 21
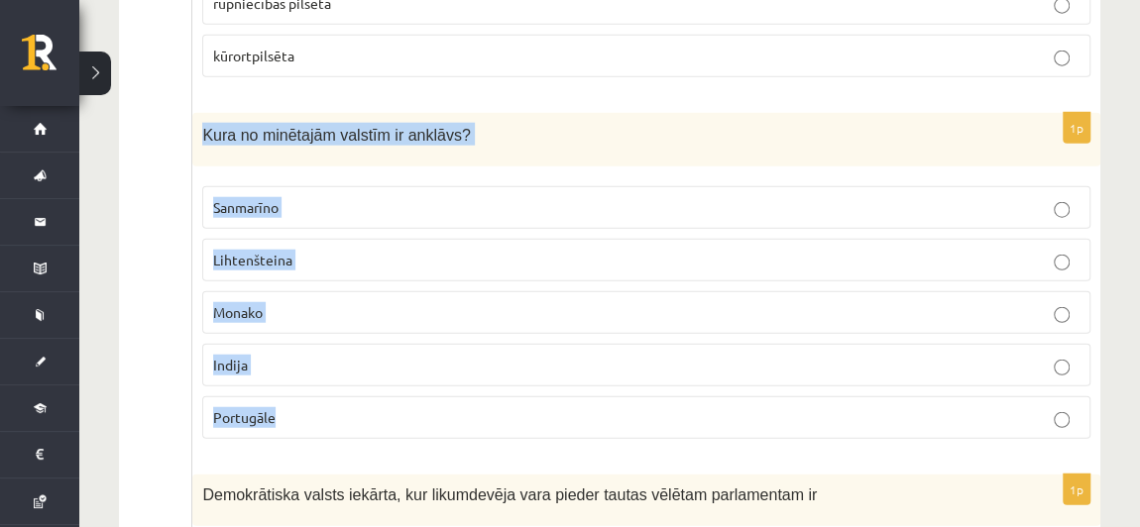
drag, startPoint x: 197, startPoint y: 65, endPoint x: 352, endPoint y: 340, distance: 315.2
click at [352, 340] on div "1p Kura no minētajām valstīm ir anklāvs? Sanmarīno Lihtenšteina Monako Indija P…" at bounding box center [646, 284] width 908 height 343
click at [410, 197] on p "Sanmarīno" at bounding box center [646, 207] width 867 height 21
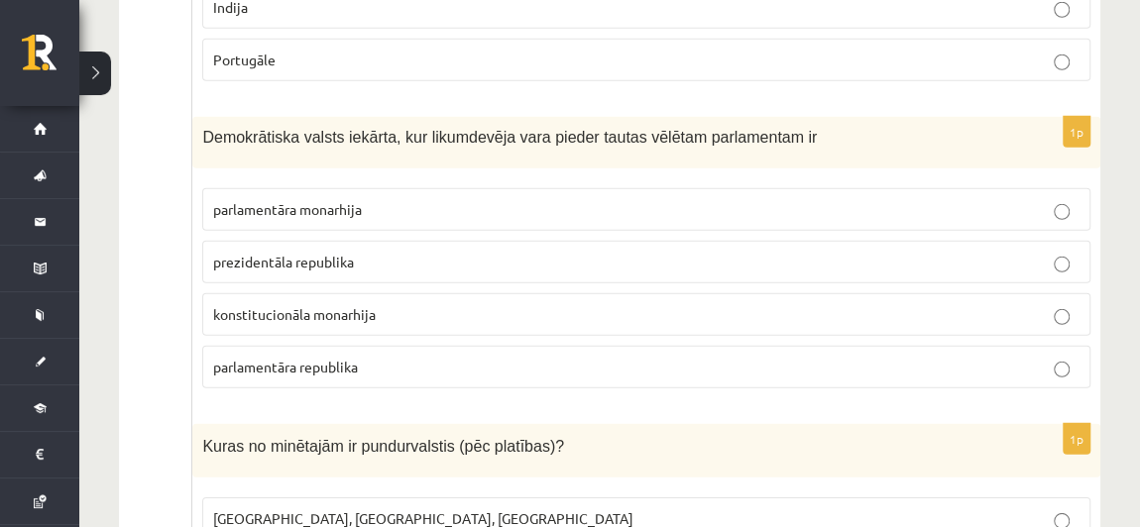
scroll to position [6522, 0]
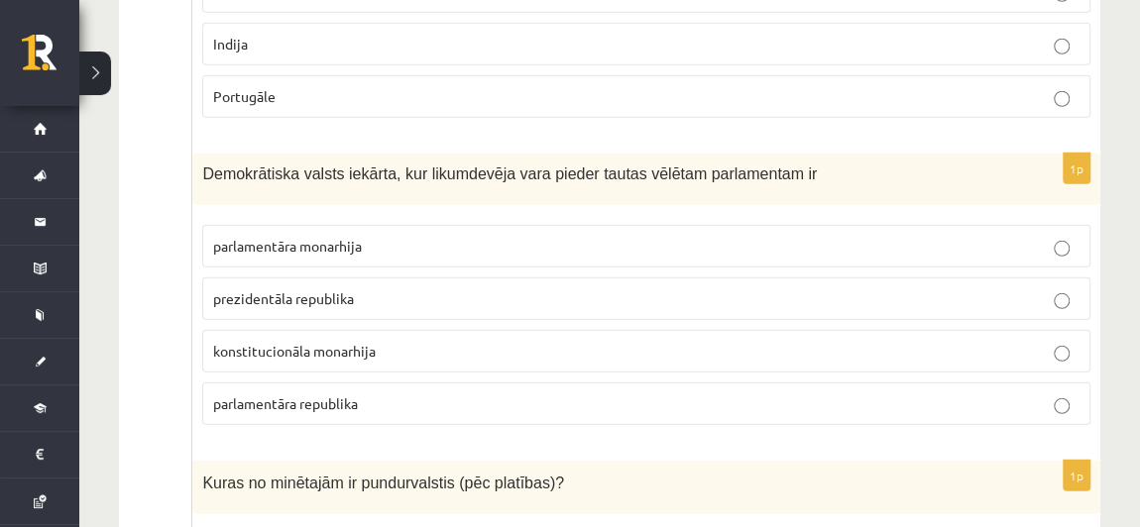
click at [406, 394] on p "parlamentāra republika" at bounding box center [646, 404] width 867 height 21
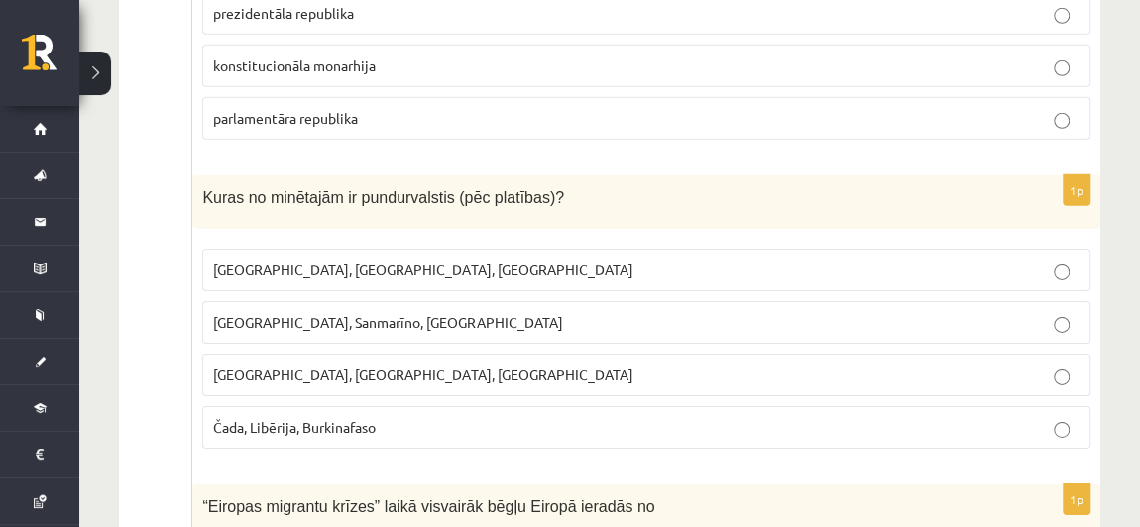
scroll to position [6831, 0]
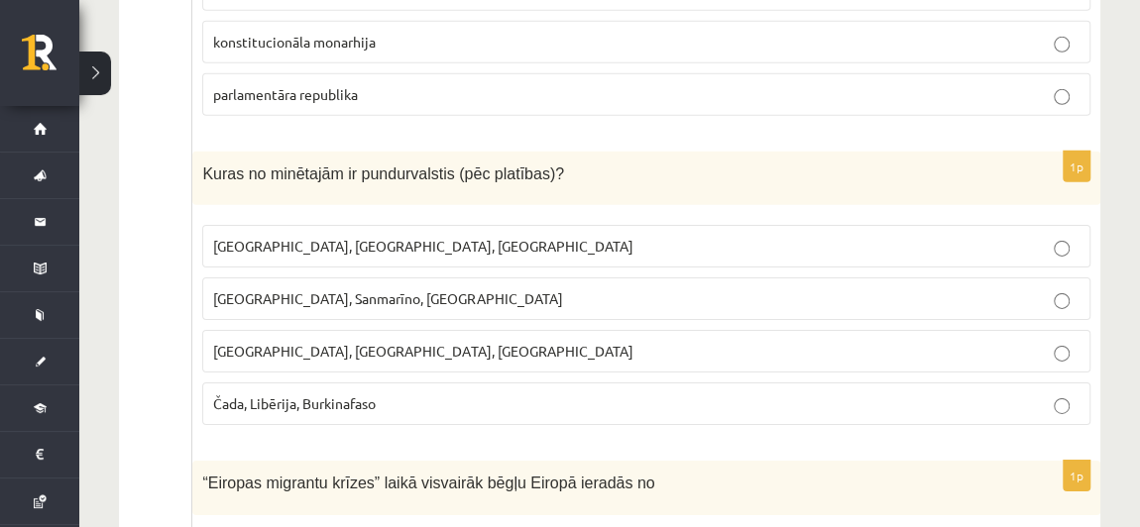
click at [420, 289] on p "Monako, Sanmarīno, Luksemburga" at bounding box center [646, 299] width 867 height 21
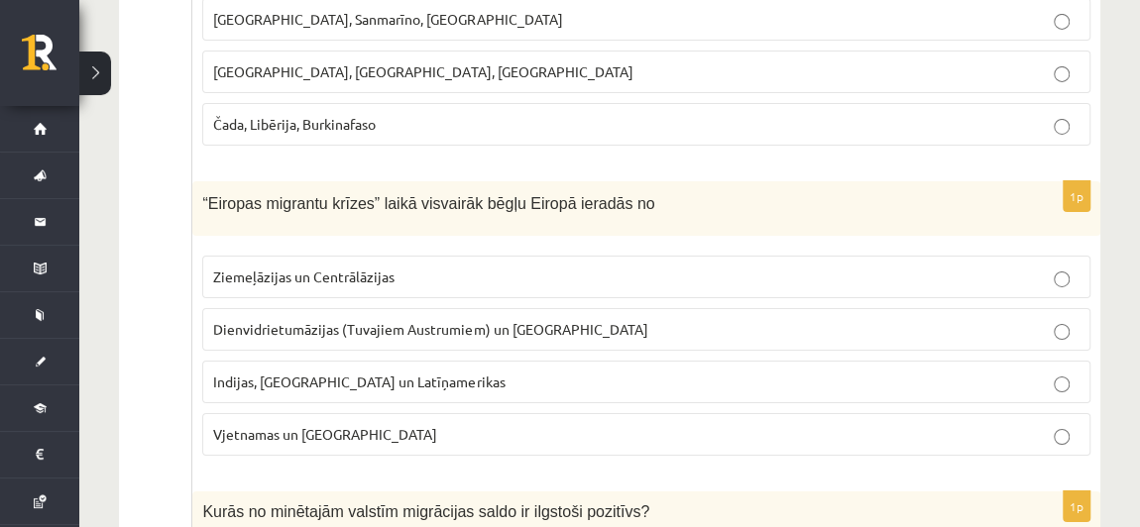
scroll to position [7160, 0]
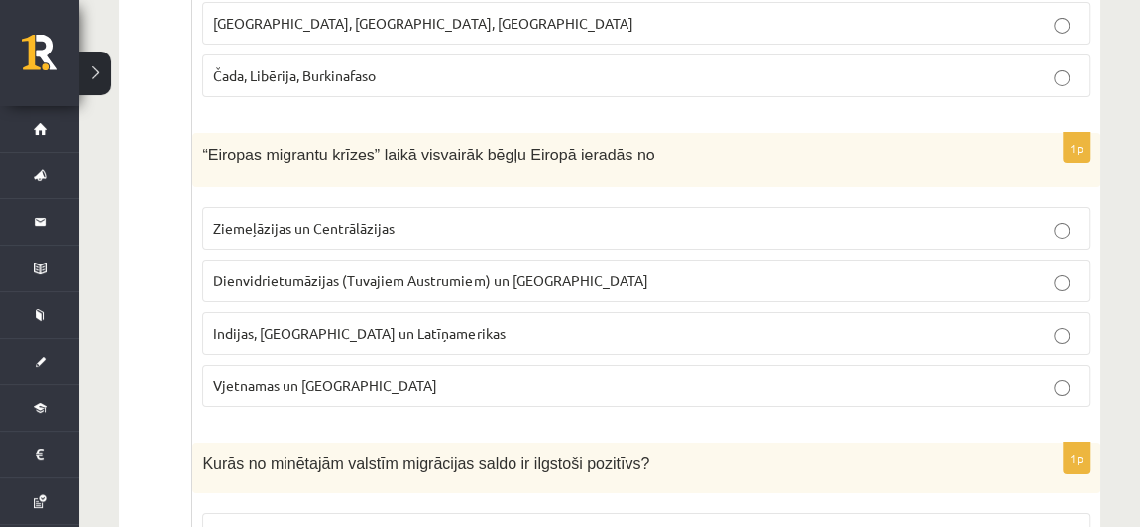
click at [587, 271] on p "Dienvidrietumāzijas (Tuvajiem Austrumiem) un Āfrikas" at bounding box center [646, 281] width 867 height 21
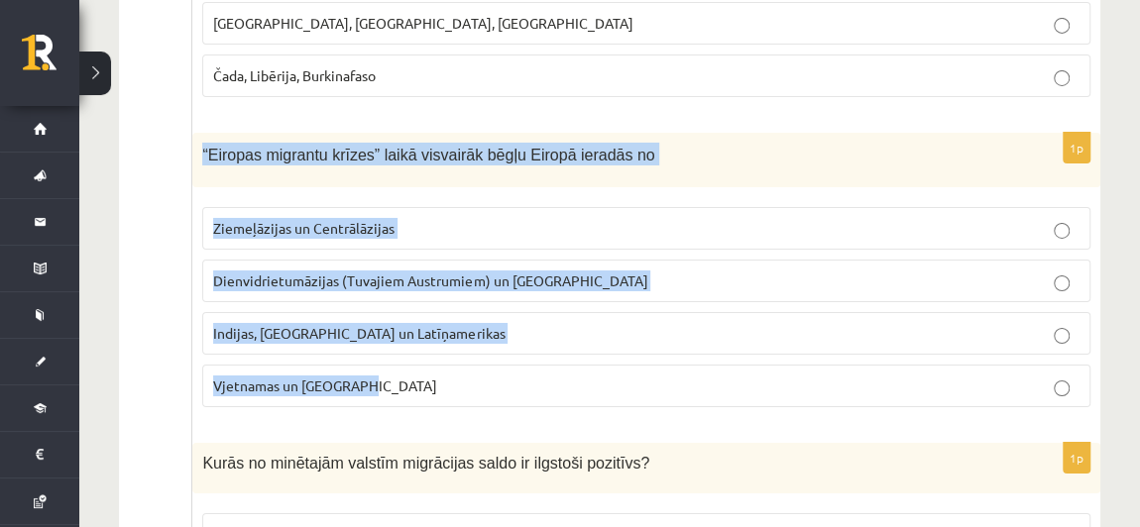
drag, startPoint x: 197, startPoint y: 70, endPoint x: 393, endPoint y: 303, distance: 304.0
click at [393, 303] on div "1p “Eiropas migrantu krīzes” laikā visvairāk bēgļu Eiropā ieradās no Ziemeļāzij…" at bounding box center [646, 278] width 908 height 291
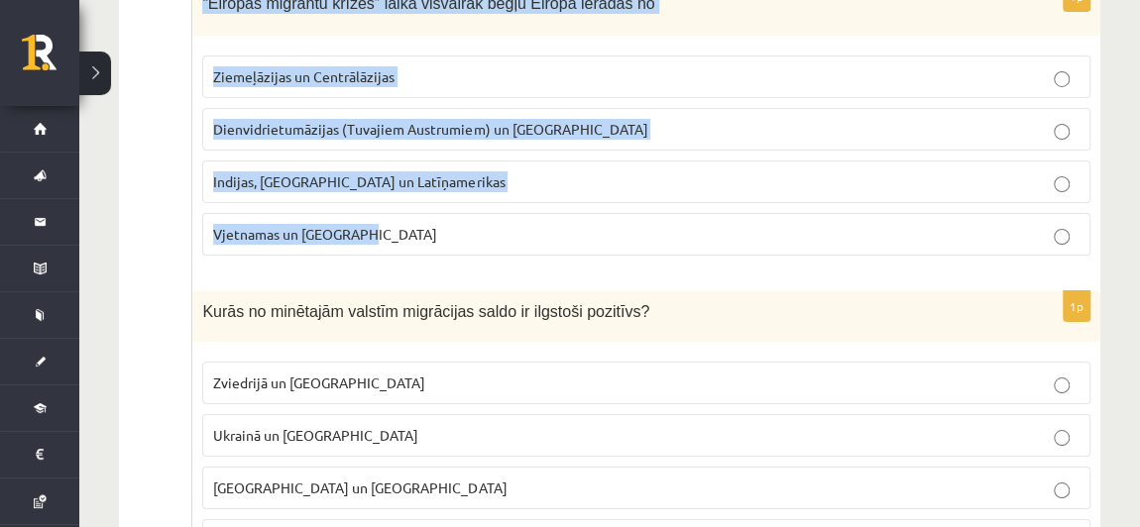
scroll to position [7348, 0]
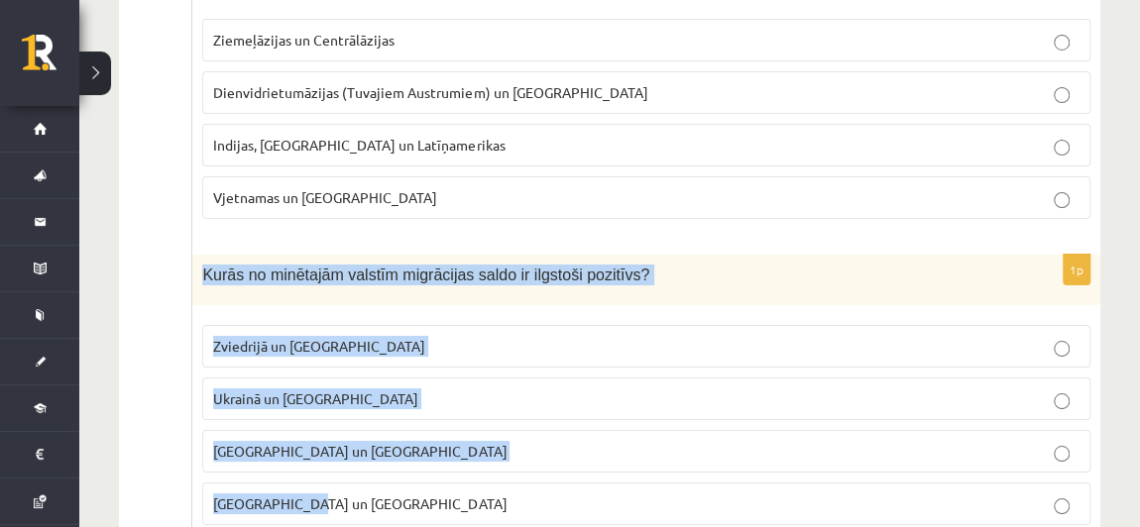
drag, startPoint x: 196, startPoint y: 190, endPoint x: 403, endPoint y: 403, distance: 295.9
click at [403, 403] on div "1p Kurās no minētajām valstīm migrācijas saldo ir ilgstoši pozitīvs? Zviedrijā …" at bounding box center [646, 398] width 908 height 287
click at [374, 325] on label "Zviedrijā un ASV" at bounding box center [646, 346] width 888 height 43
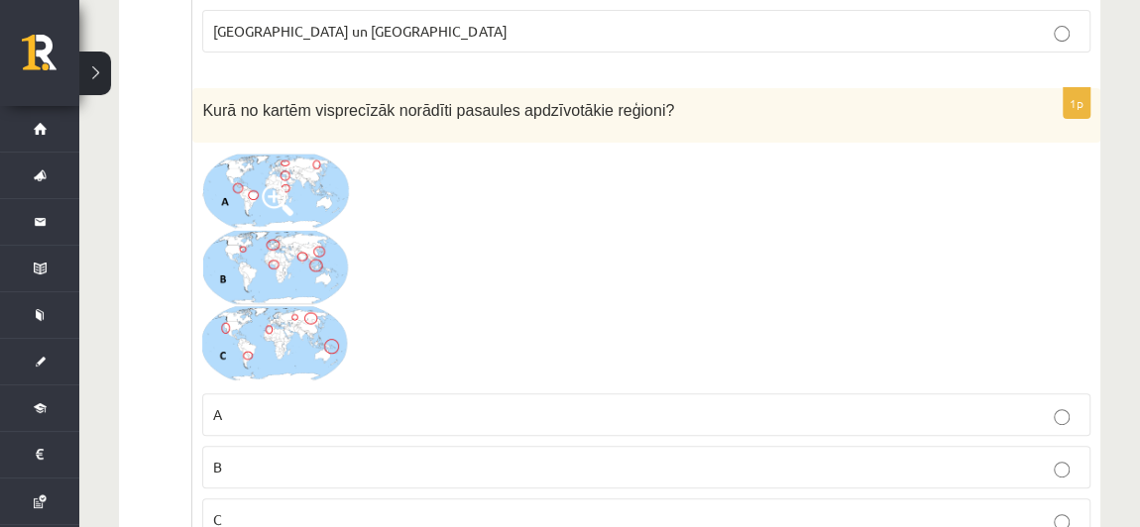
scroll to position [7845, 0]
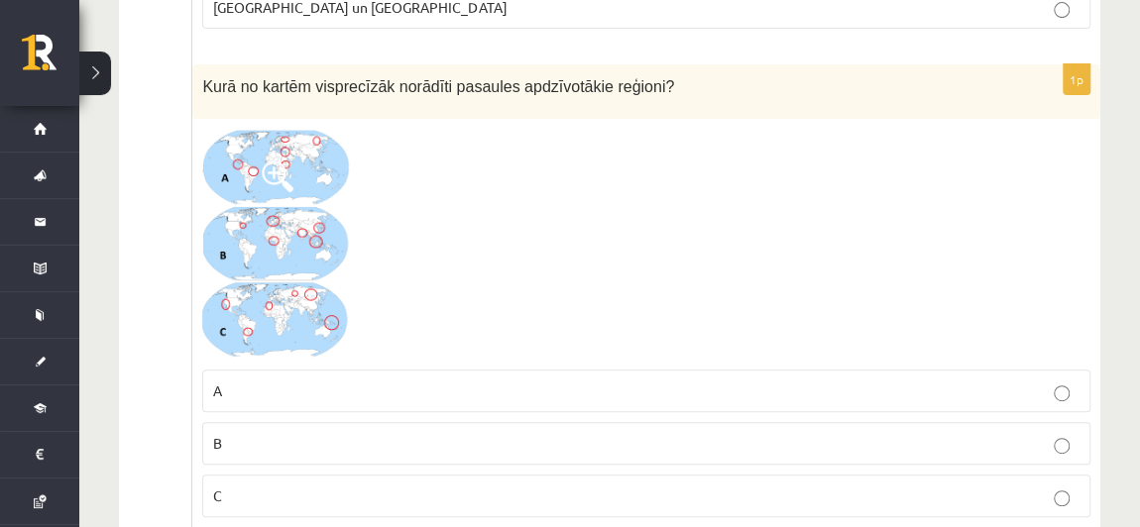
click at [358, 433] on p "B" at bounding box center [646, 443] width 867 height 21
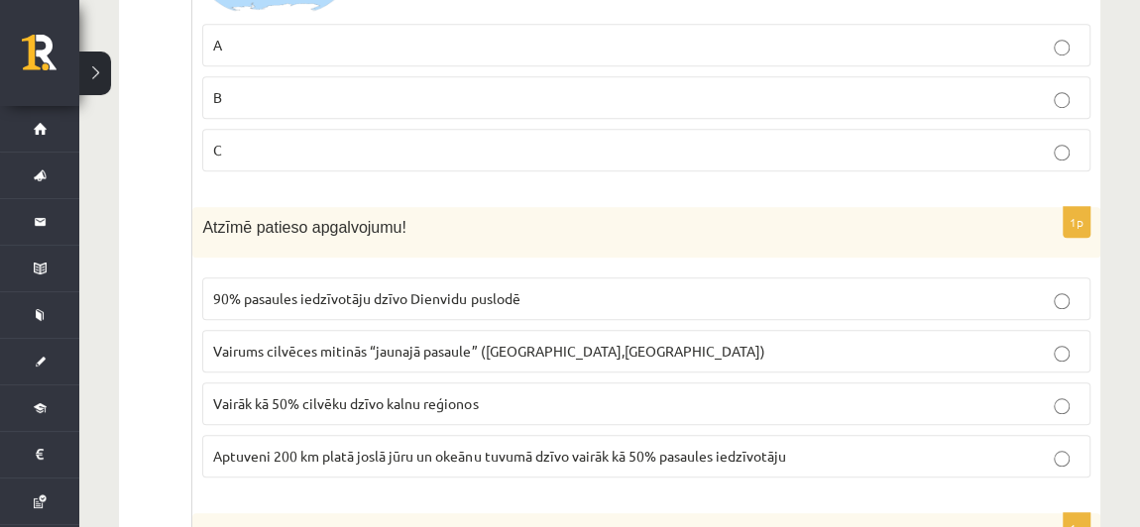
scroll to position [8227, 0]
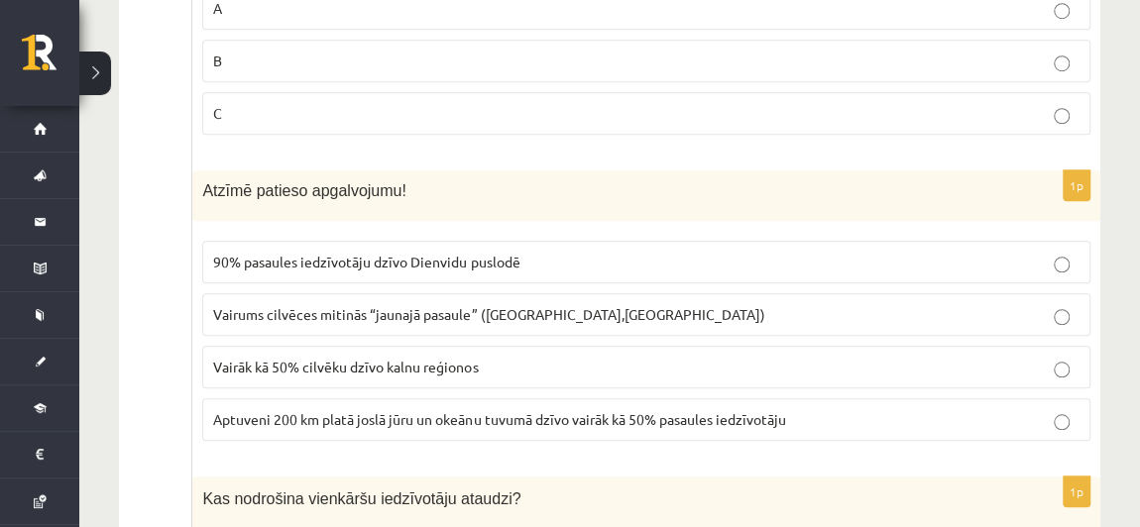
click at [523, 346] on label "Vairāk kā 50% cilvēku dzīvo kalnu reģionos" at bounding box center [646, 367] width 888 height 43
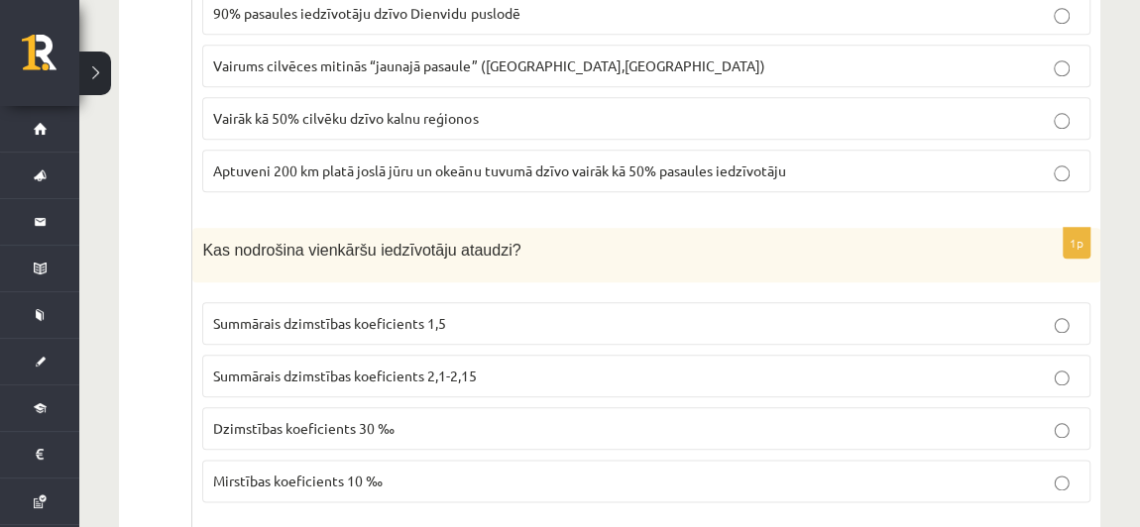
scroll to position [8488, 0]
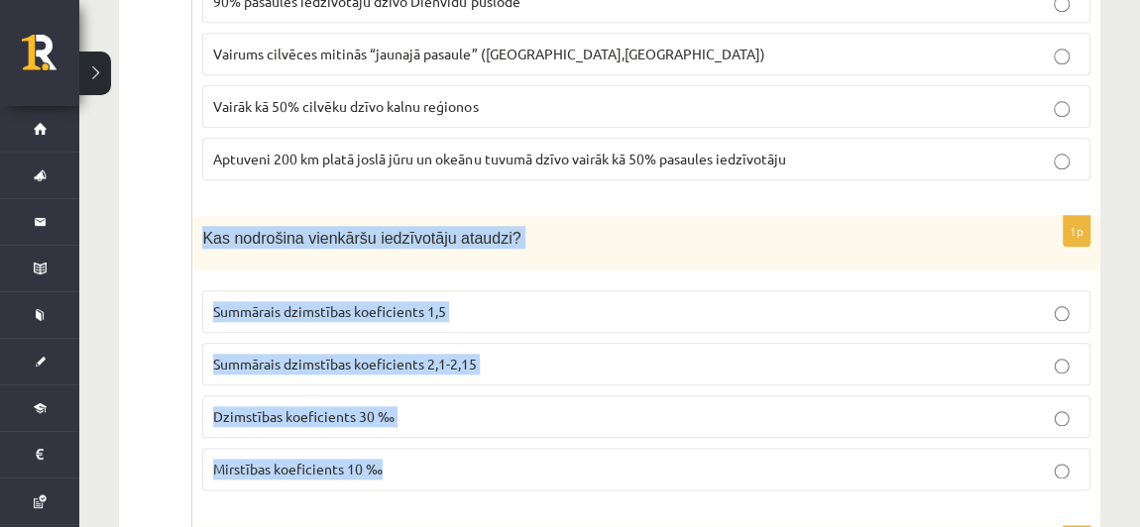
drag, startPoint x: 218, startPoint y: 161, endPoint x: 414, endPoint y: 379, distance: 293.5
click at [414, 379] on div "1p Kas nodrošina vienkāršu iedzīvotāju ataudzi? Summārais dzimstības koeficient…" at bounding box center [646, 361] width 908 height 291
click at [505, 354] on p "Summārais dzimstības koeficients 2,1-2,15" at bounding box center [646, 364] width 867 height 21
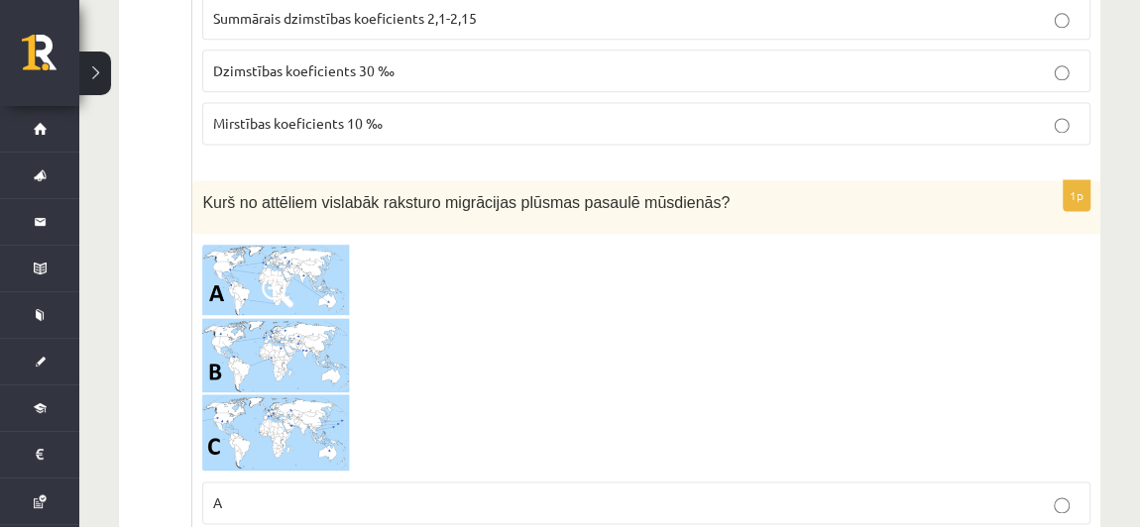
scroll to position [8858, 0]
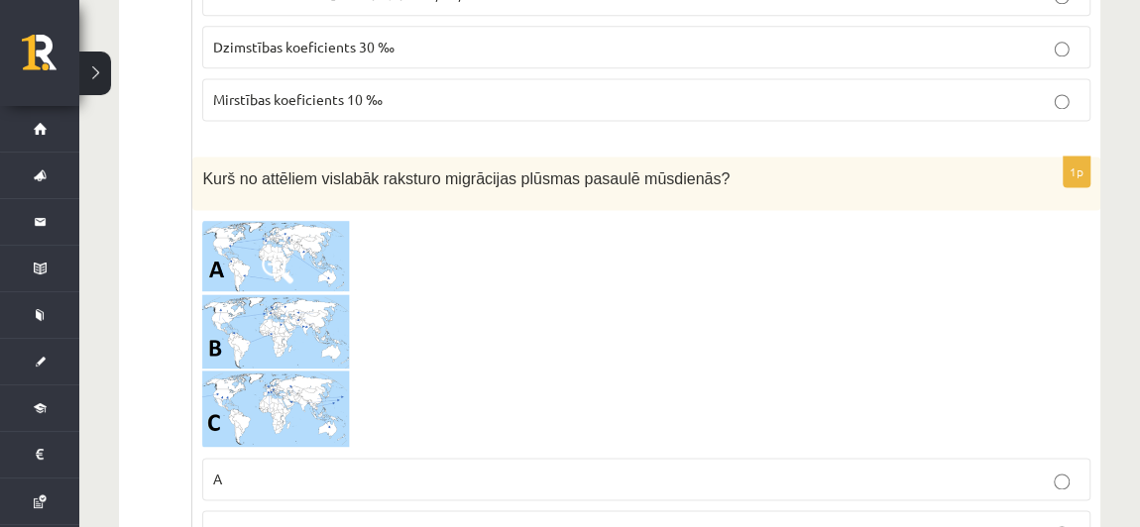
click at [270, 252] on span at bounding box center [278, 268] width 32 height 32
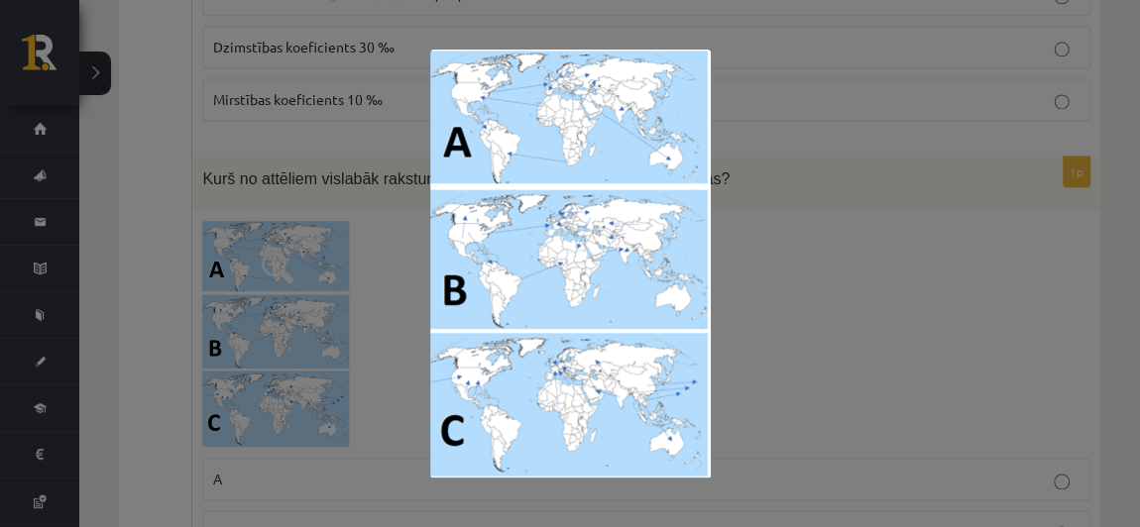
click at [848, 246] on div at bounding box center [570, 263] width 1140 height 527
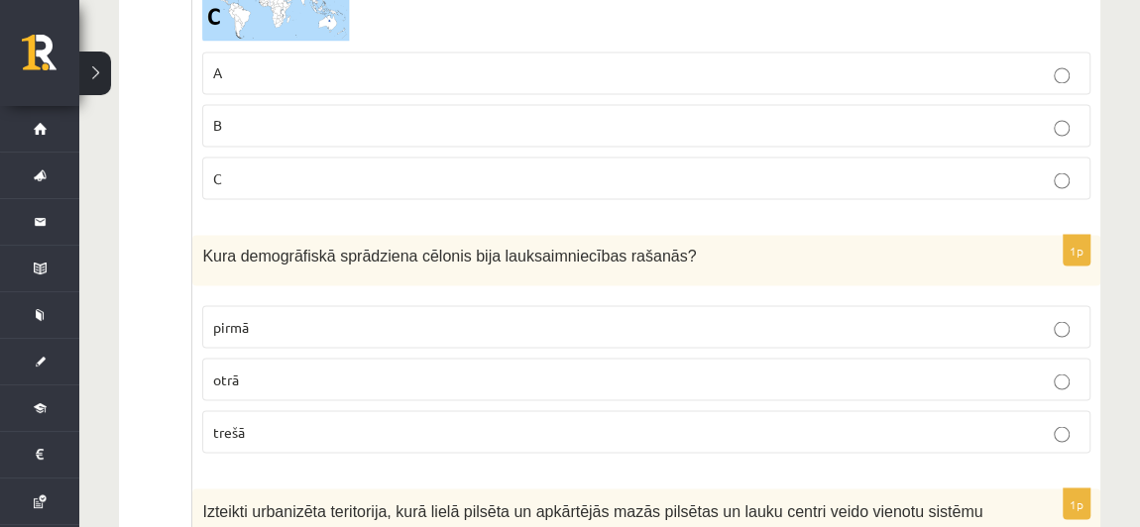
scroll to position [9276, 0]
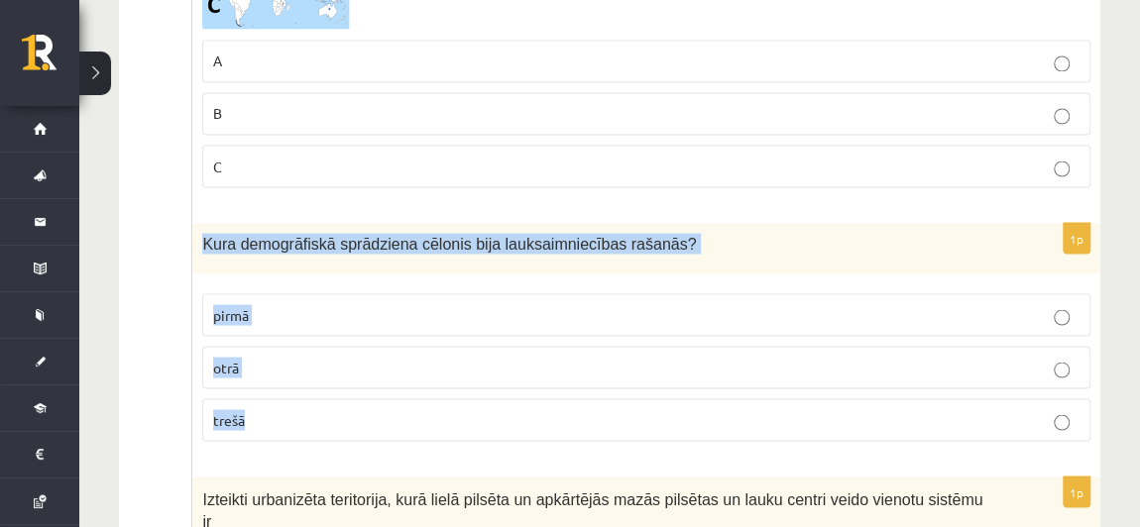
drag, startPoint x: 196, startPoint y: 140, endPoint x: 326, endPoint y: 337, distance: 236.2
click at [326, 337] on div "1p Kura demogrāfiskā sprādziena cēlonis bija lauksaimniecības rašanās? pirmā ot…" at bounding box center [646, 340] width 908 height 234
click at [318, 304] on p "pirmā" at bounding box center [646, 314] width 867 height 21
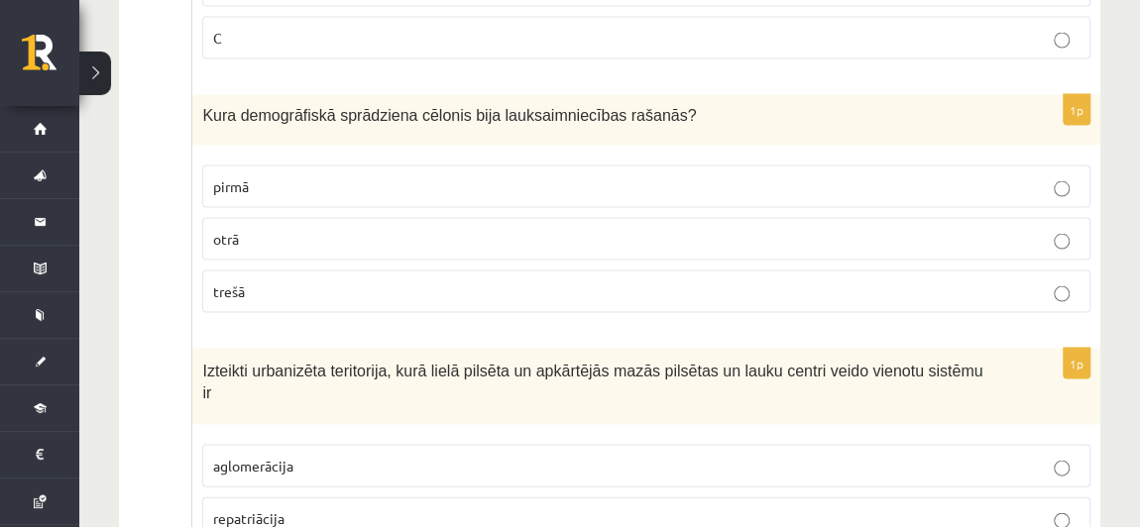
scroll to position [9476, 0]
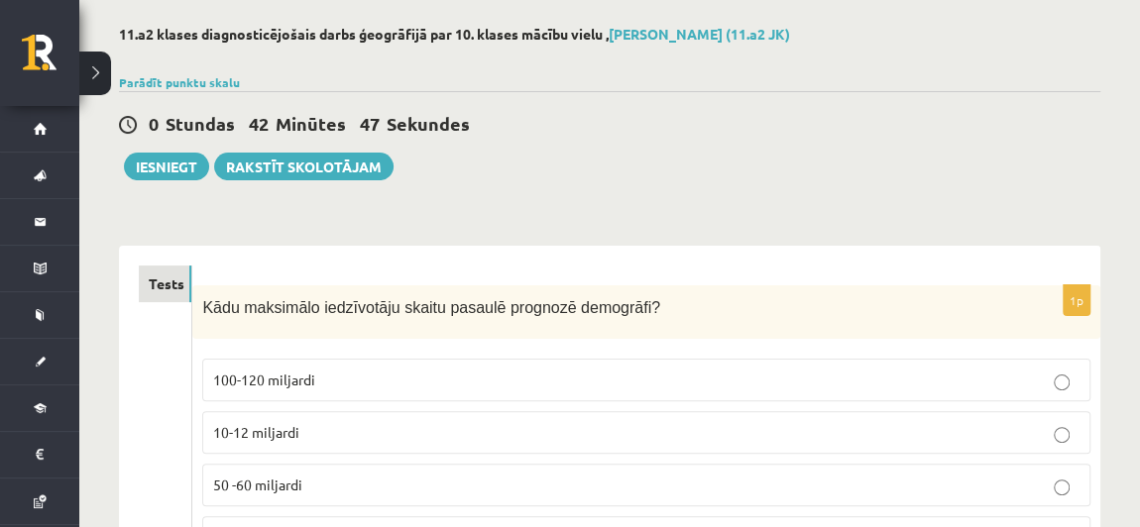
scroll to position [78, 0]
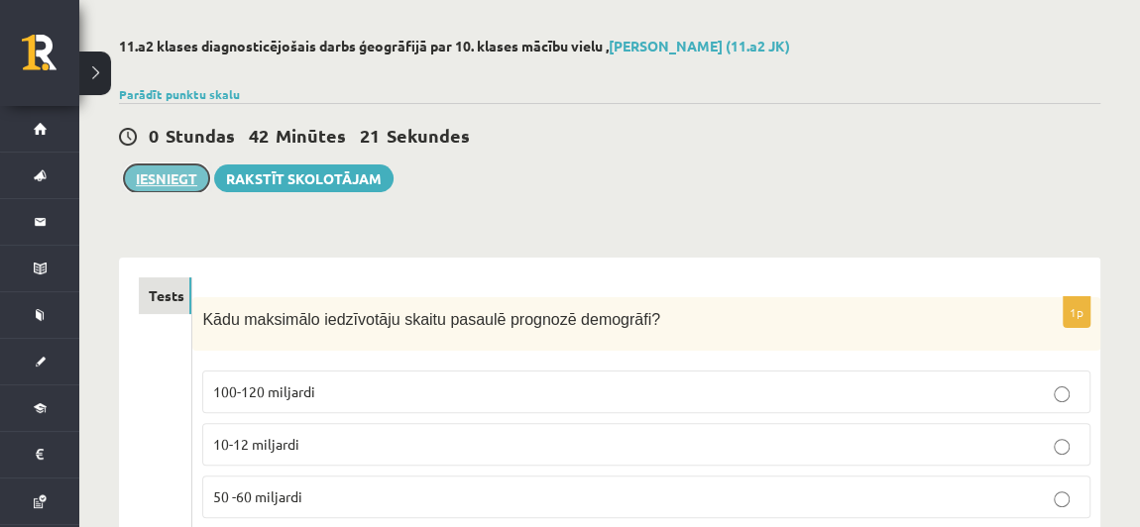
click at [134, 175] on button "Iesniegt" at bounding box center [166, 179] width 85 height 28
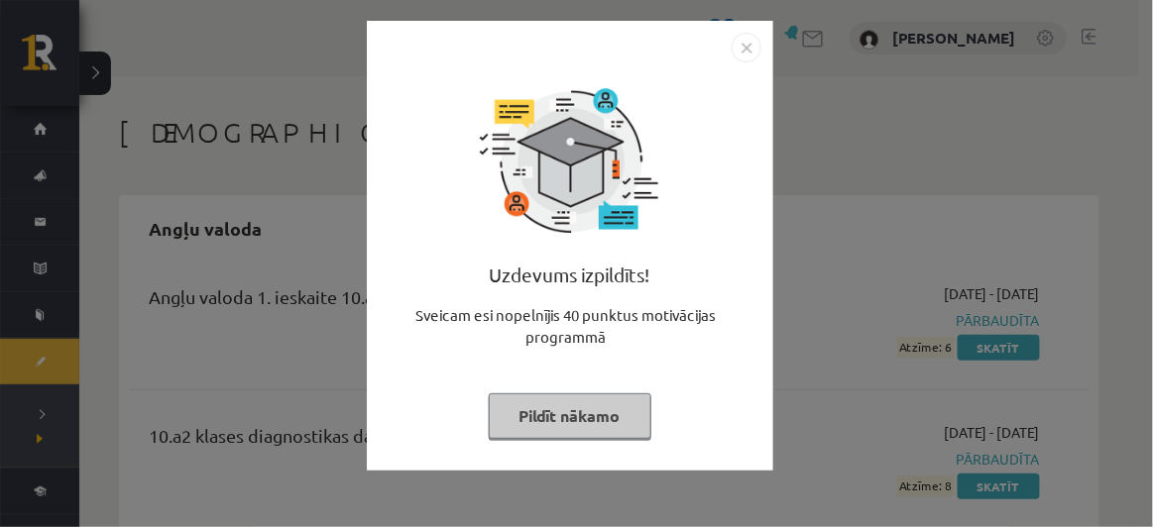
click at [577, 407] on button "Pildīt nākamo" at bounding box center [570, 417] width 163 height 46
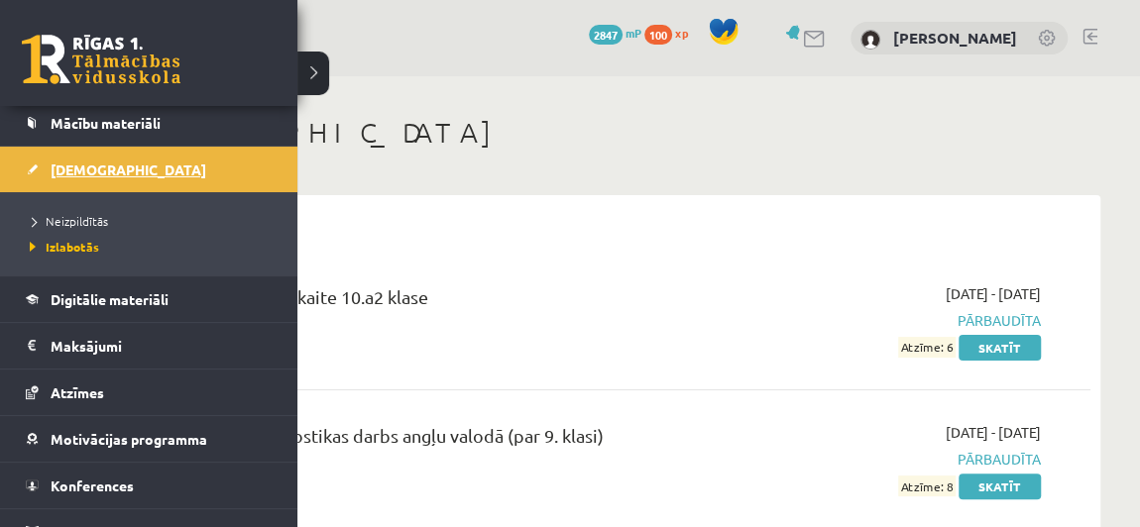
scroll to position [199, 0]
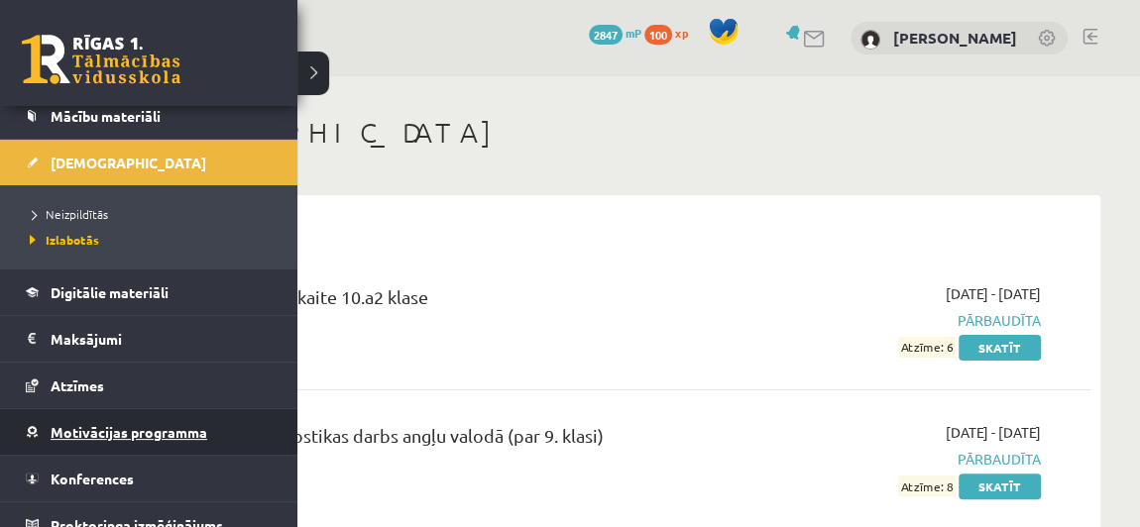
click at [177, 429] on span "Motivācijas programma" at bounding box center [129, 432] width 157 height 18
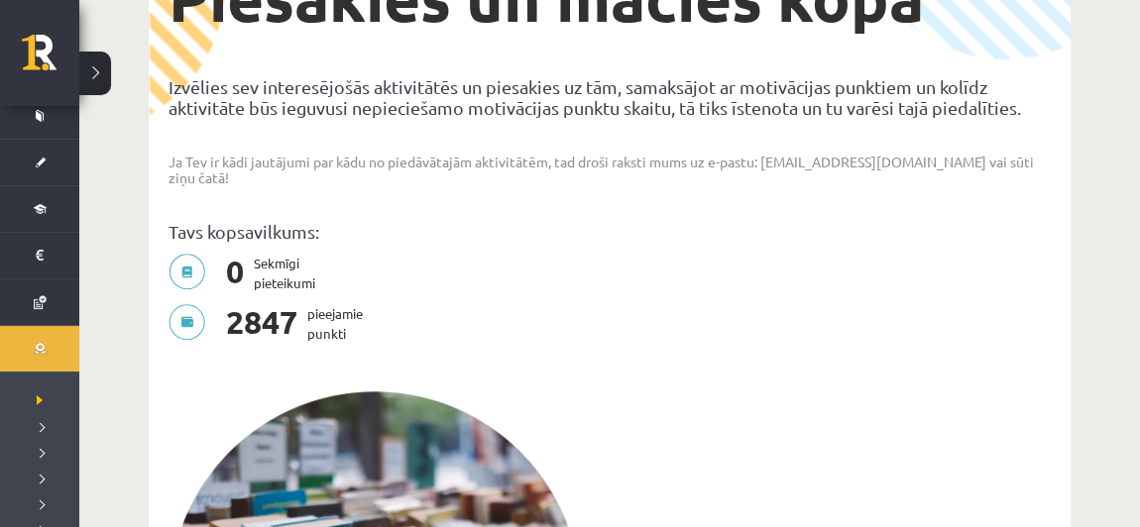
scroll to position [208, 0]
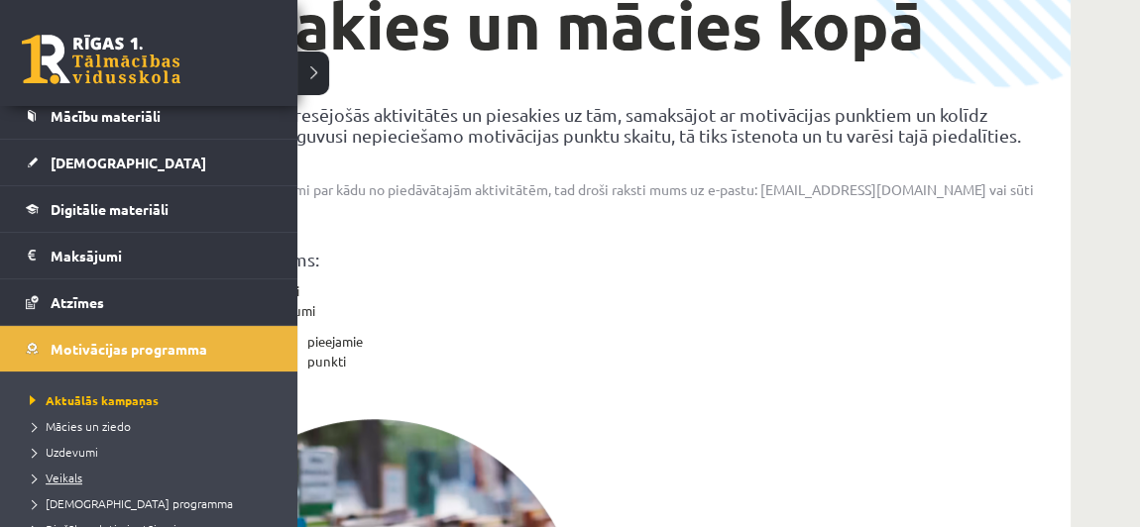
click at [59, 470] on span "Veikals" at bounding box center [54, 478] width 58 height 16
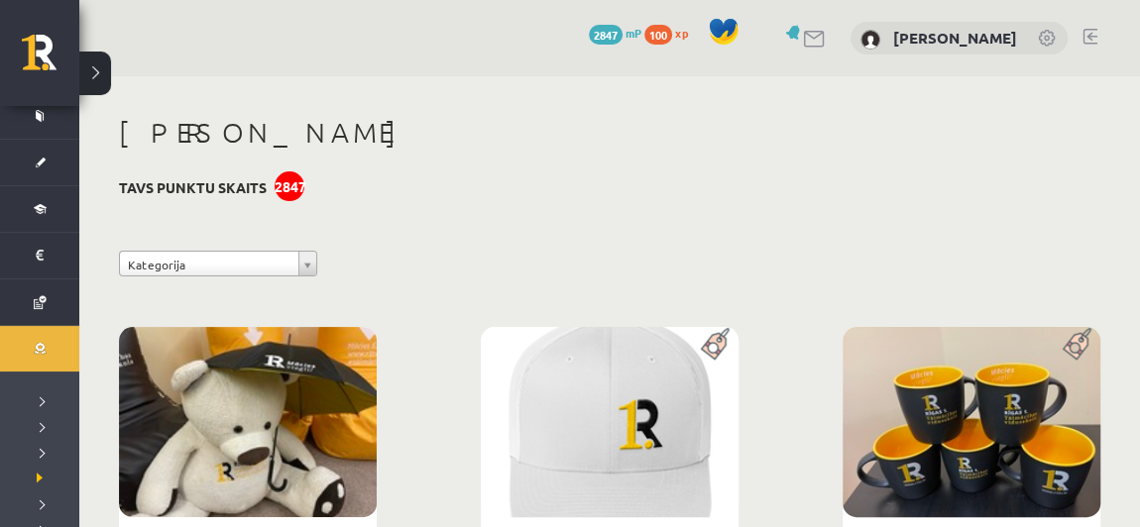
click at [287, 191] on div "2847" at bounding box center [290, 187] width 30 height 30
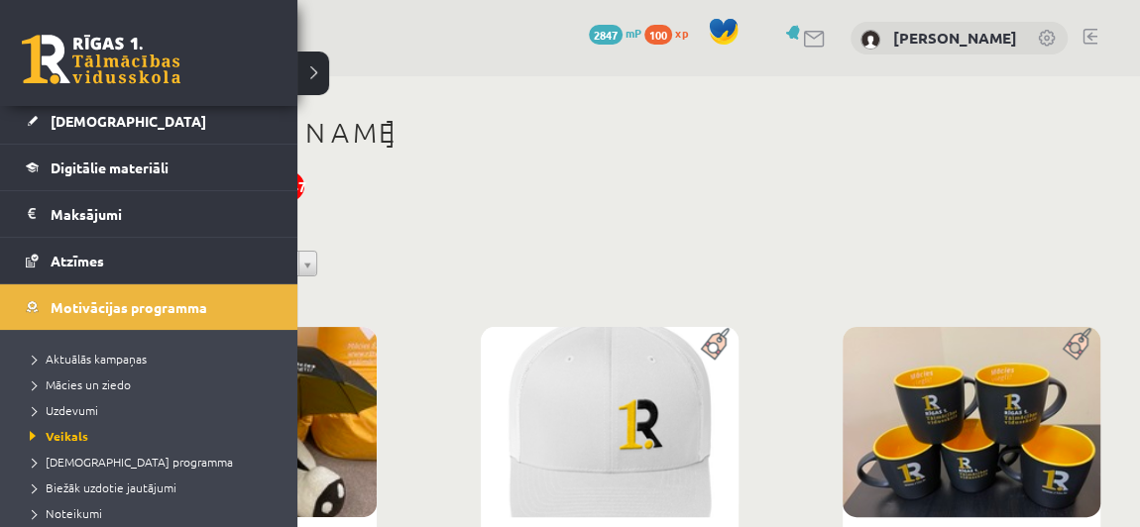
scroll to position [242, 0]
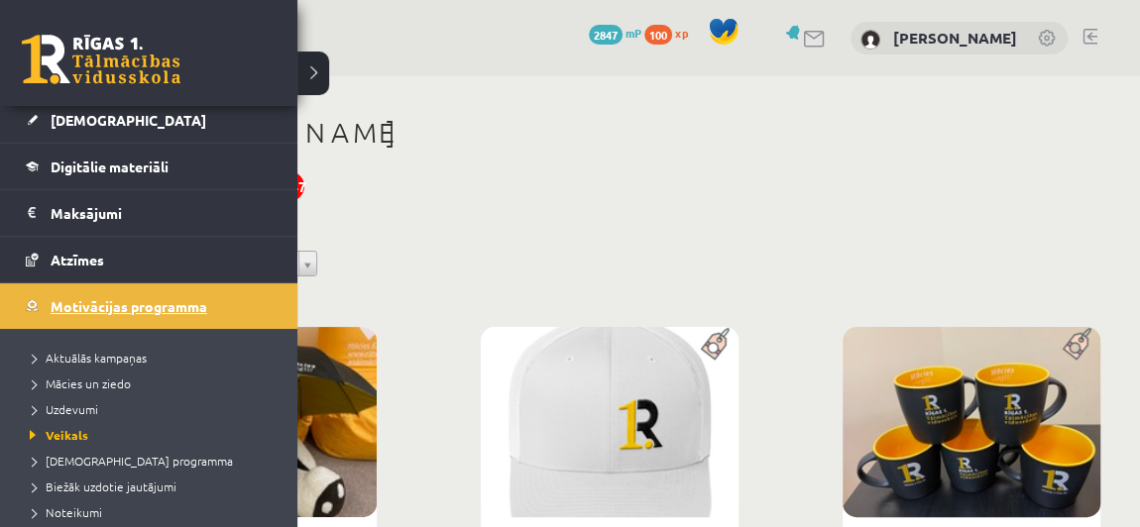
click at [155, 297] on span "Motivācijas programma" at bounding box center [129, 306] width 157 height 18
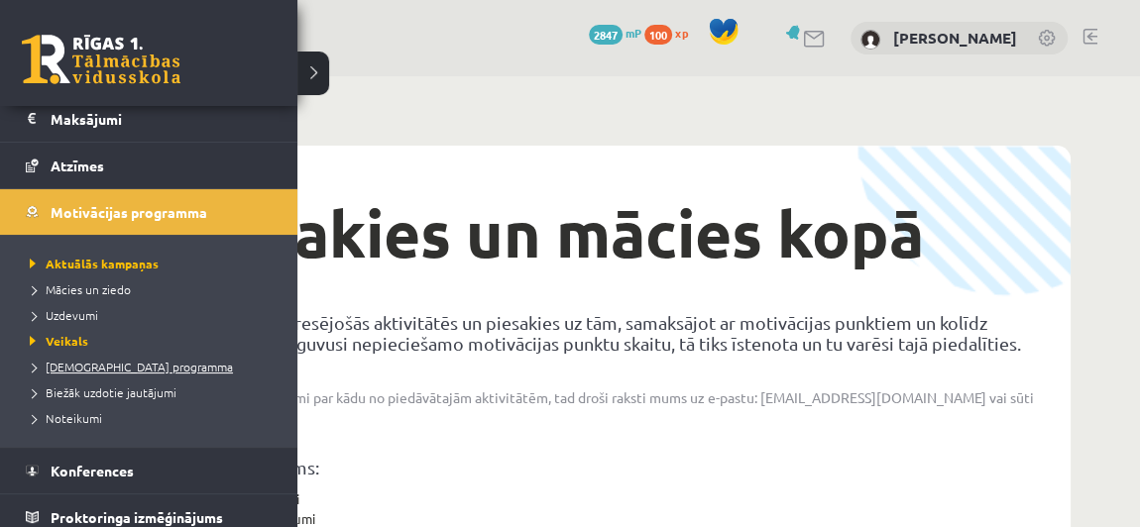
scroll to position [344, 0]
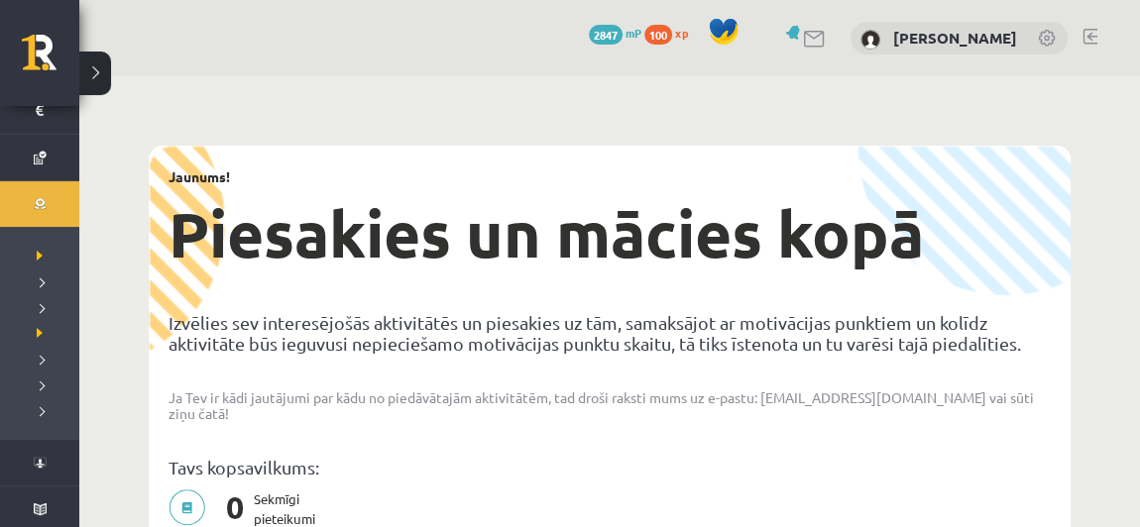
click at [298, 335] on p "Izvēlies sev interesējošās aktivitātēs un piesakies uz tām, samaksājot ar motiv…" at bounding box center [610, 333] width 882 height 42
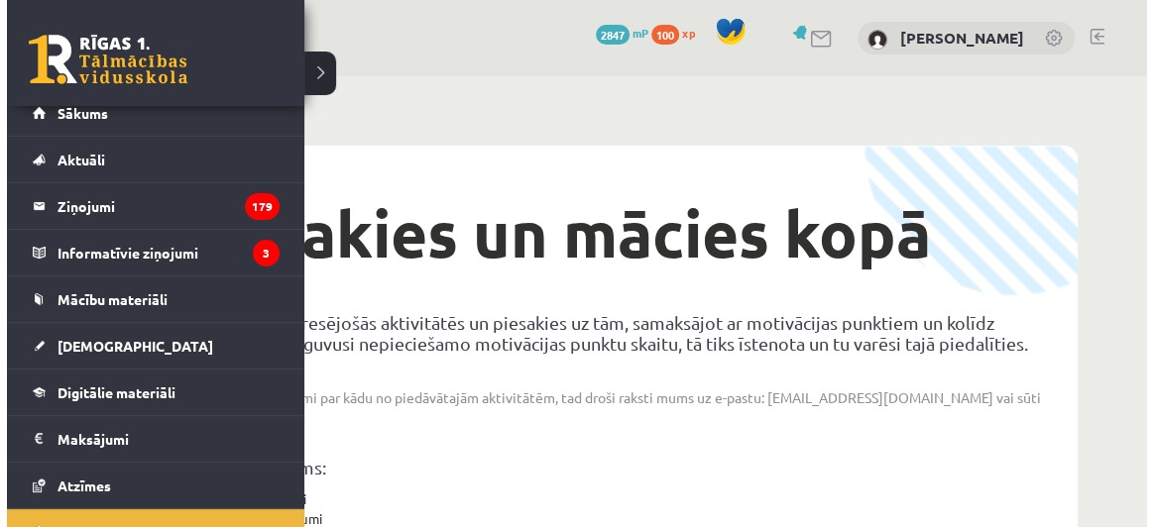
scroll to position [0, 0]
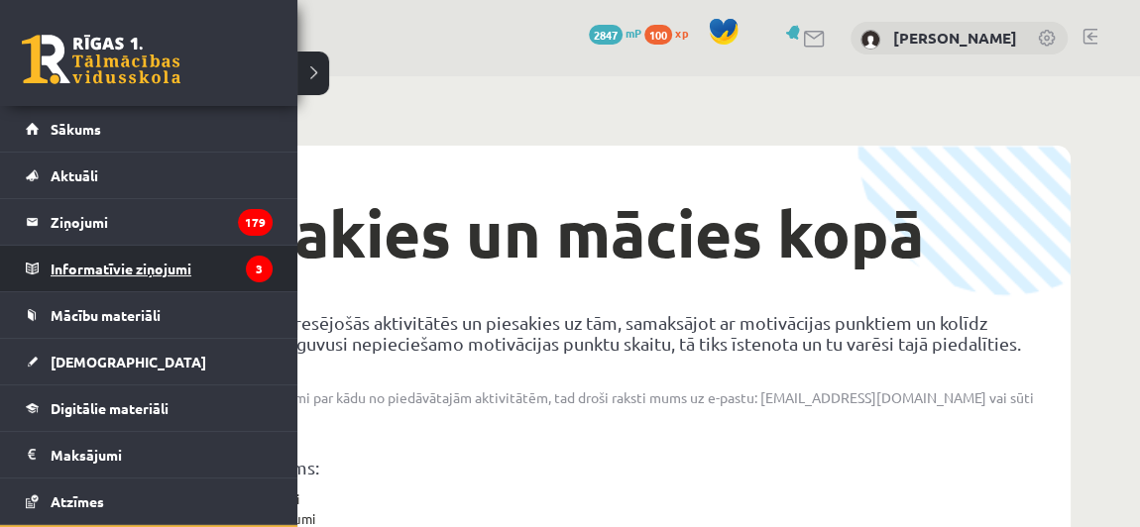
click at [101, 263] on legend "Informatīvie ziņojumi 3" at bounding box center [162, 269] width 222 height 46
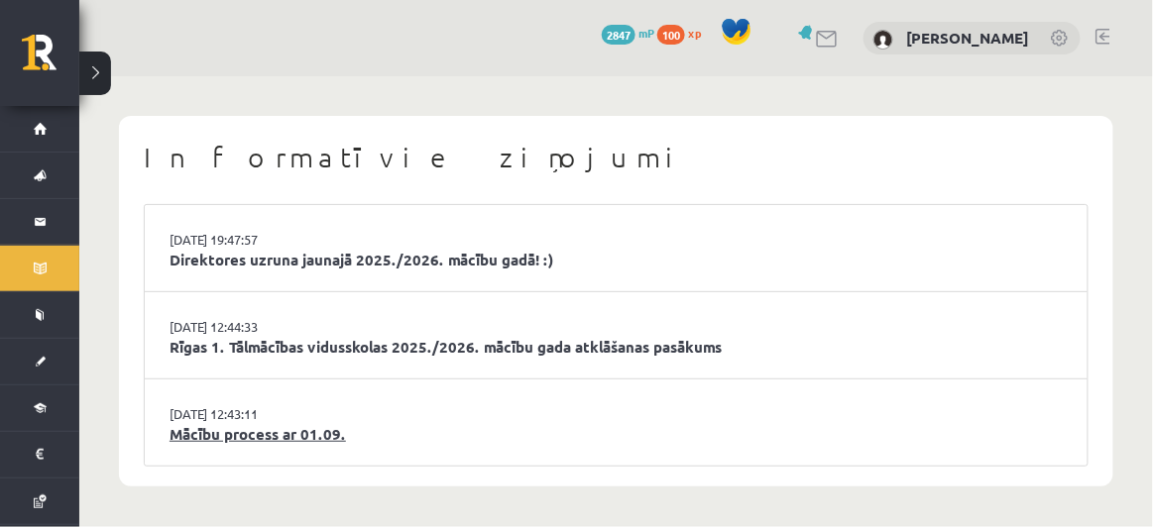
click at [297, 432] on link "Mācību process ar 01.09." at bounding box center [616, 434] width 893 height 23
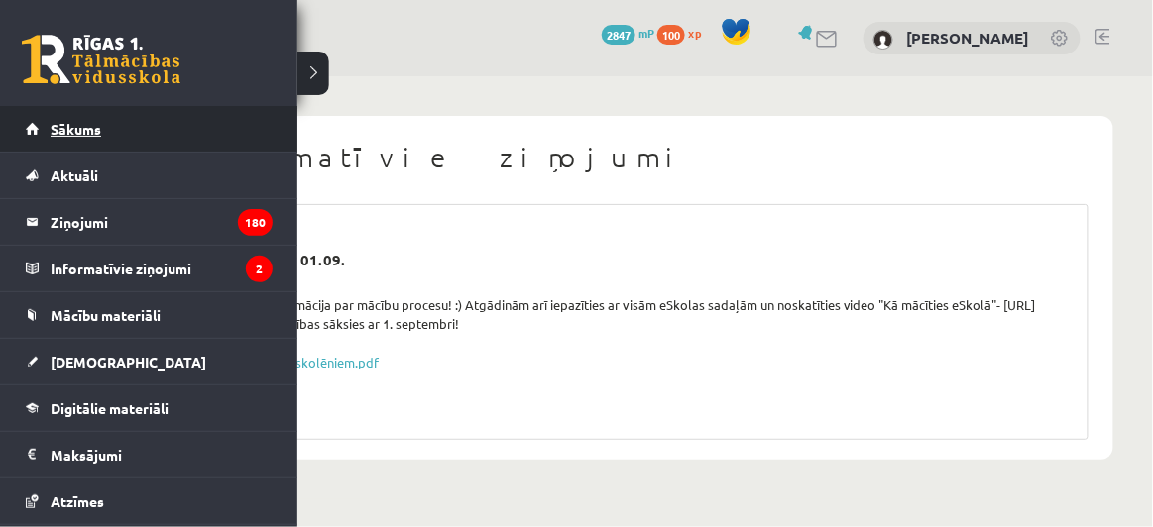
click at [109, 139] on link "Sākums" at bounding box center [149, 129] width 247 height 46
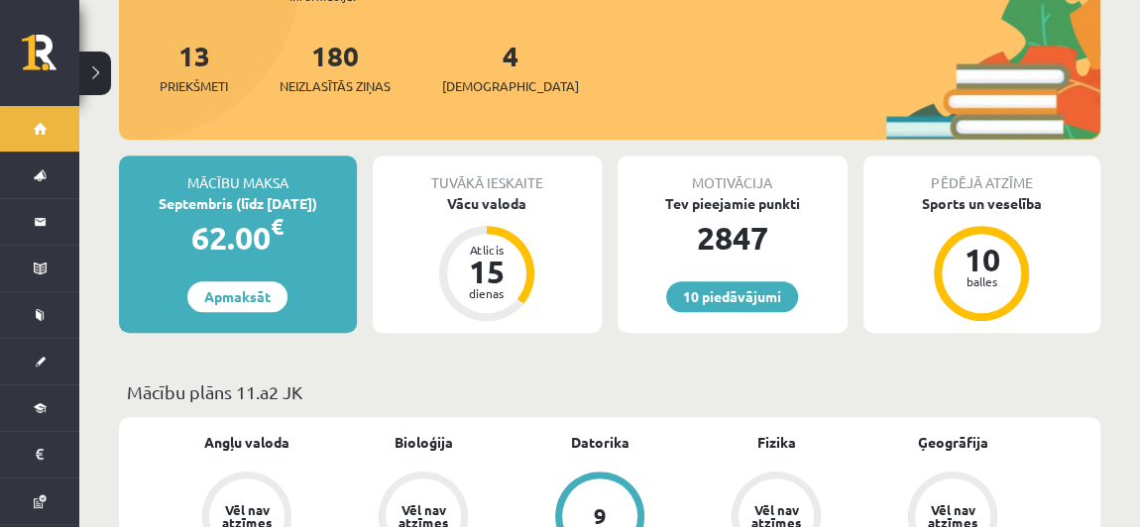
scroll to position [394, 0]
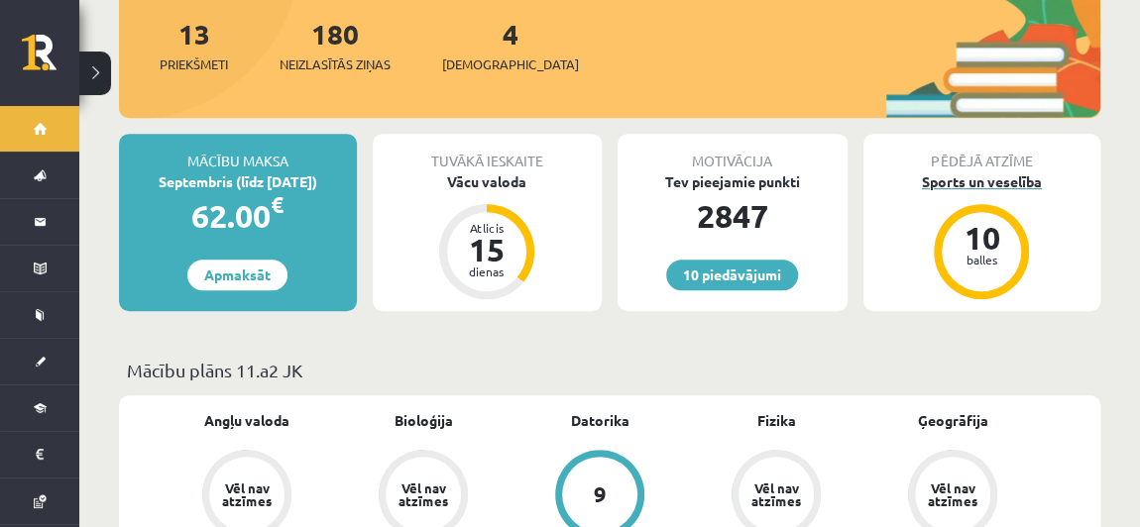
click at [1001, 172] on div "Sports un veselība" at bounding box center [983, 182] width 238 height 21
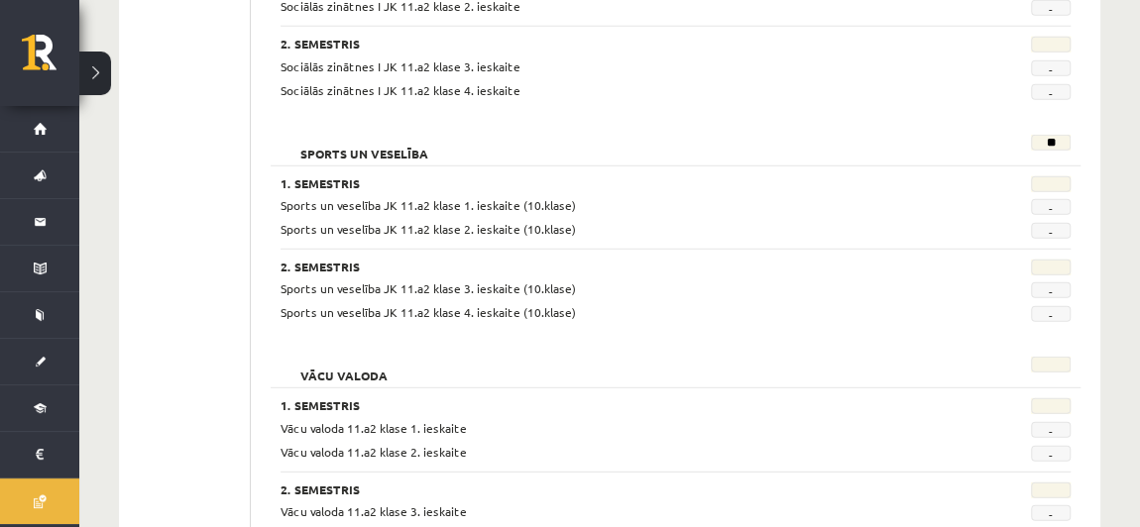
scroll to position [2624, 0]
